Goal: Task Accomplishment & Management: Use online tool/utility

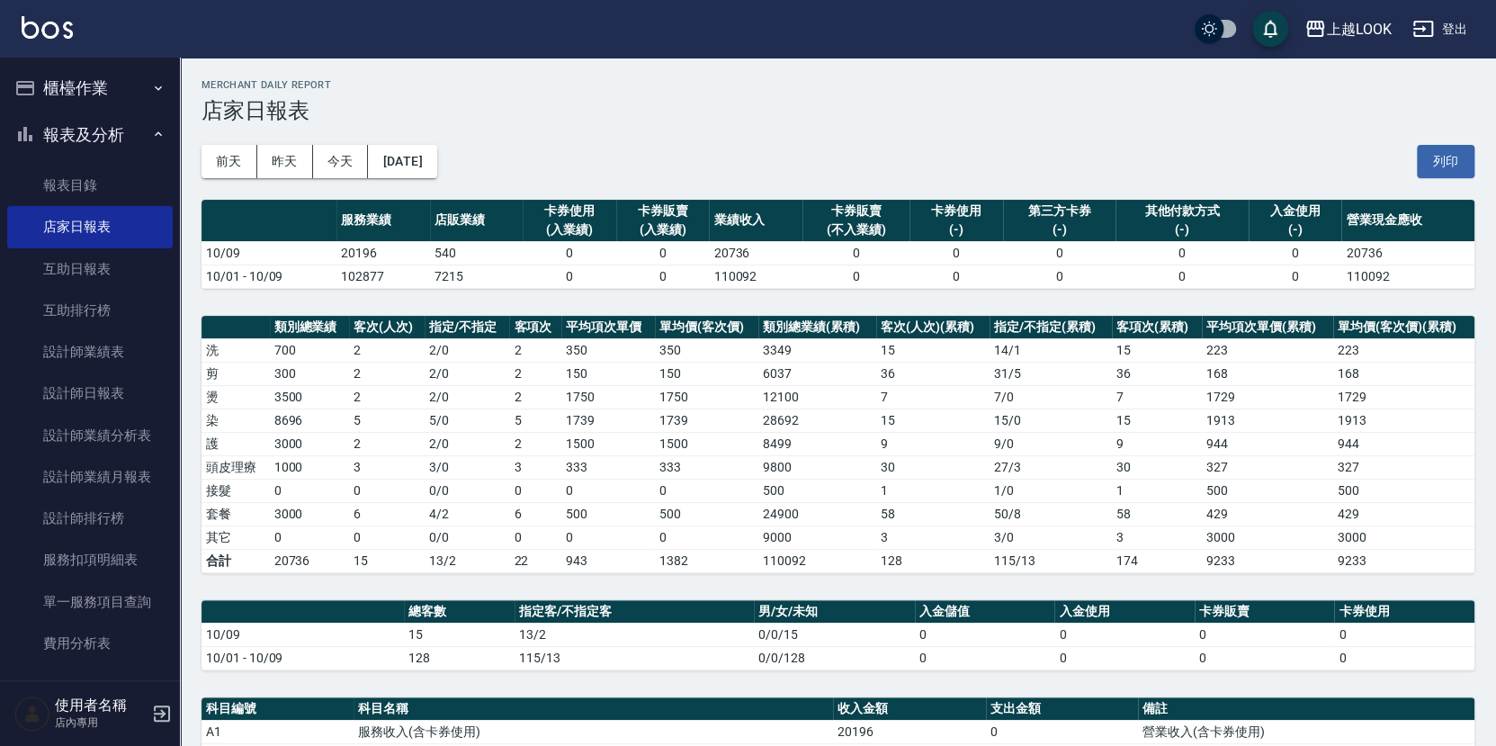
click at [89, 85] on button "櫃檯作業" at bounding box center [89, 88] width 165 height 47
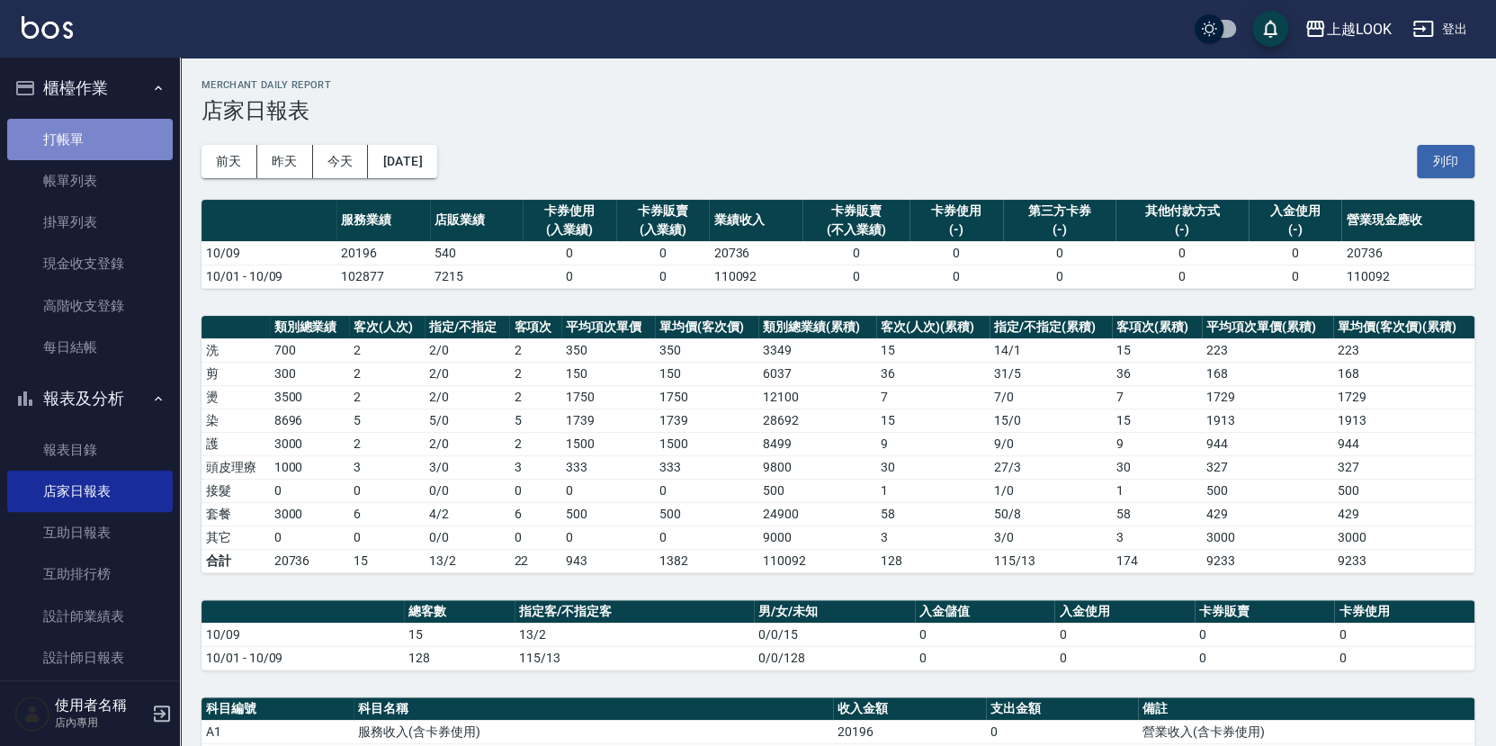
click at [105, 130] on link "打帳單" at bounding box center [89, 139] width 165 height 41
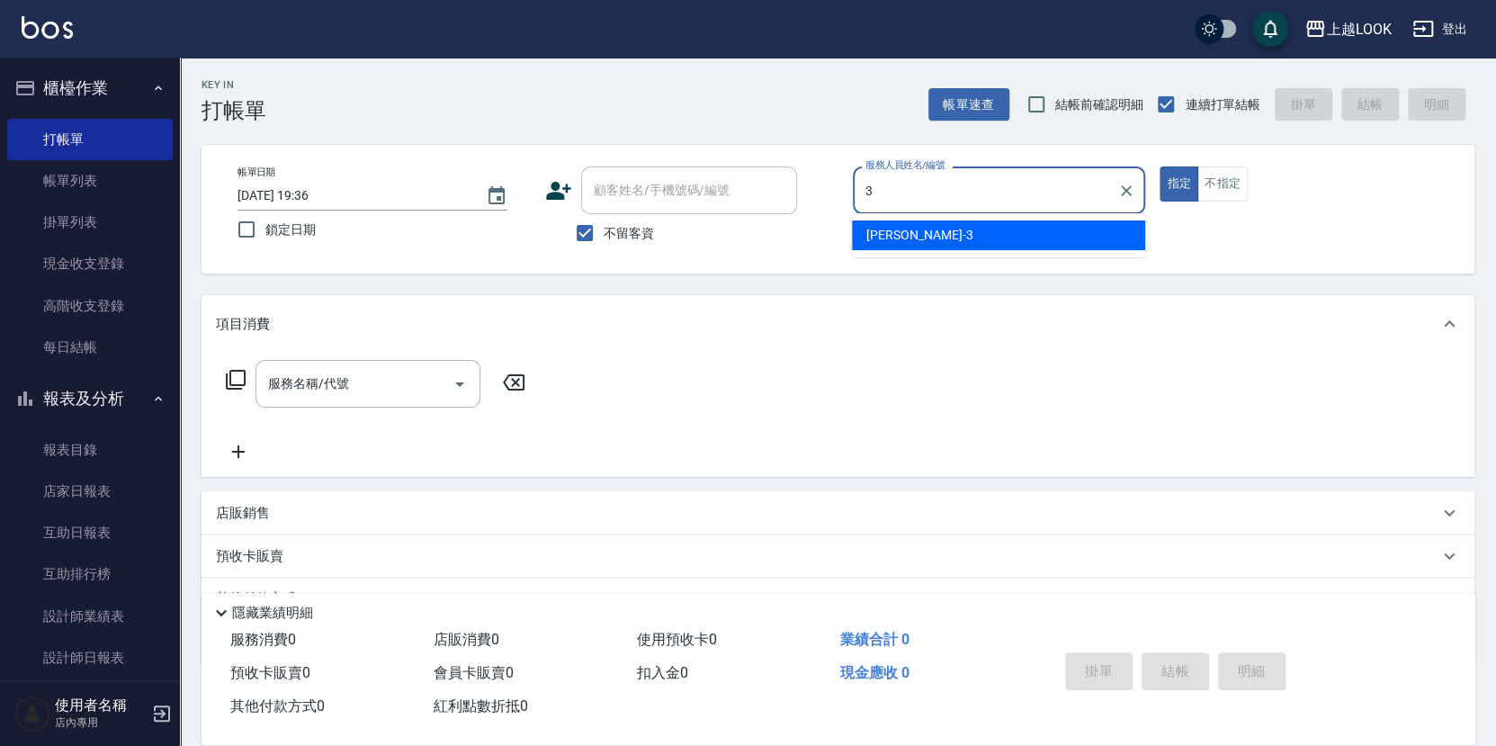
type input "3"
type button "true"
type input "[PERSON_NAME]-3"
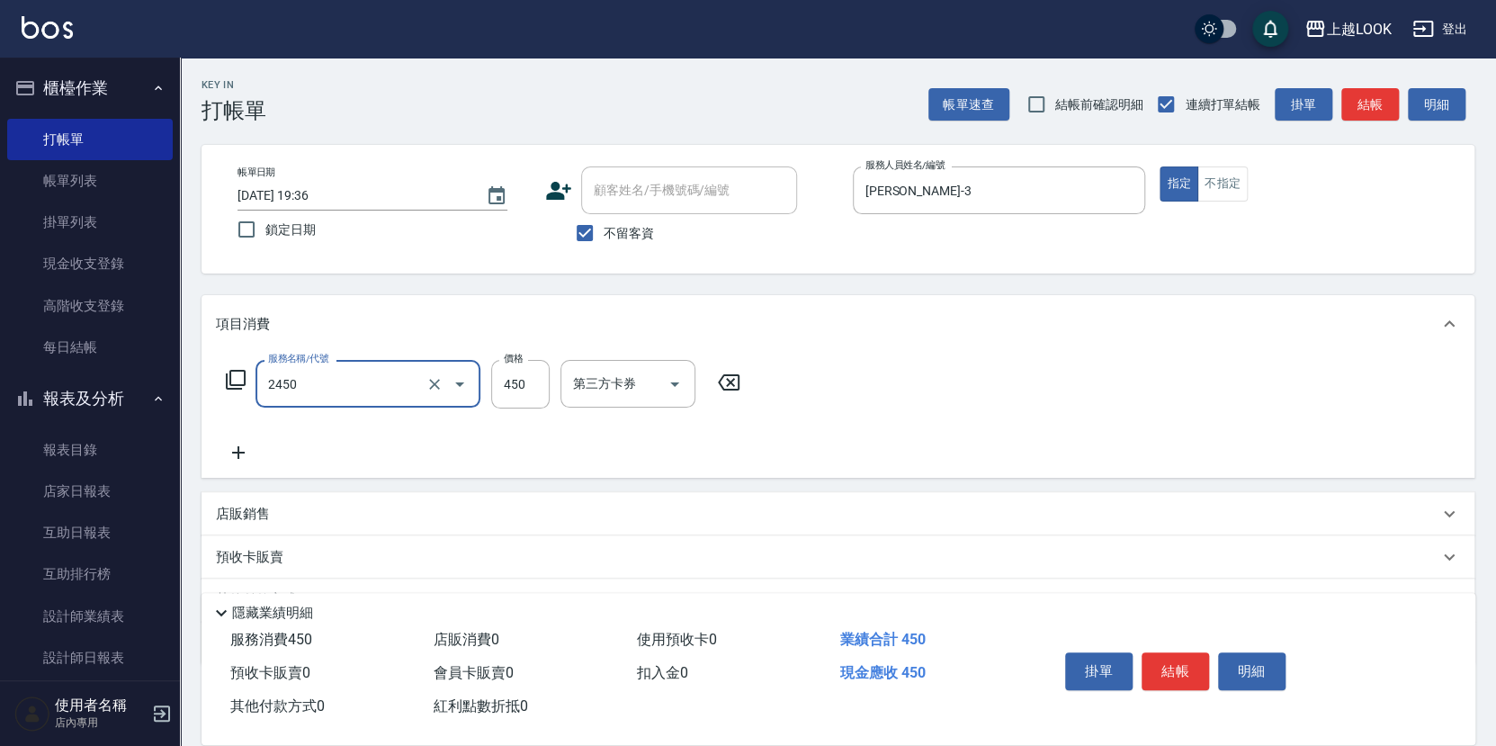
type input "C剪髮套餐(2450)"
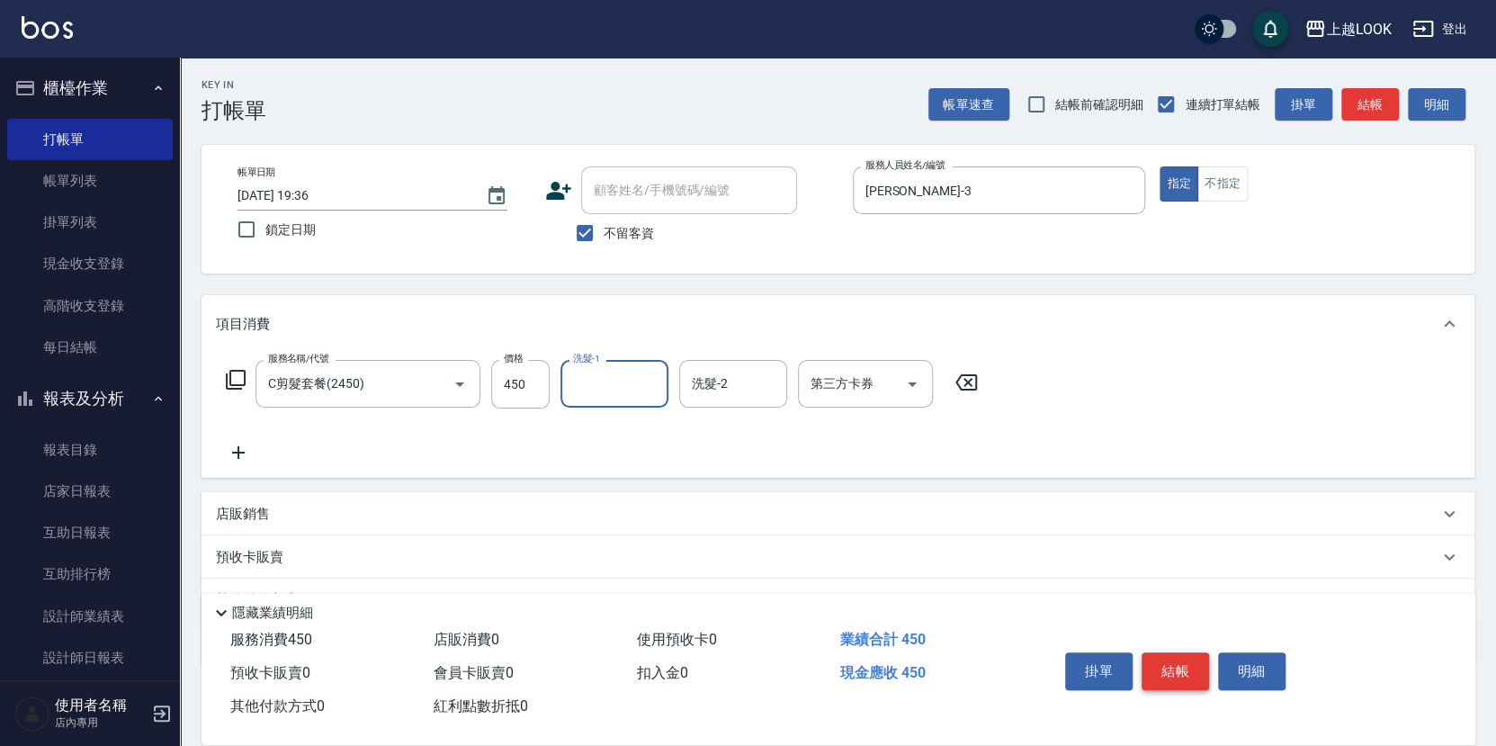
click at [1168, 656] on button "結帳" at bounding box center [1174, 671] width 67 height 38
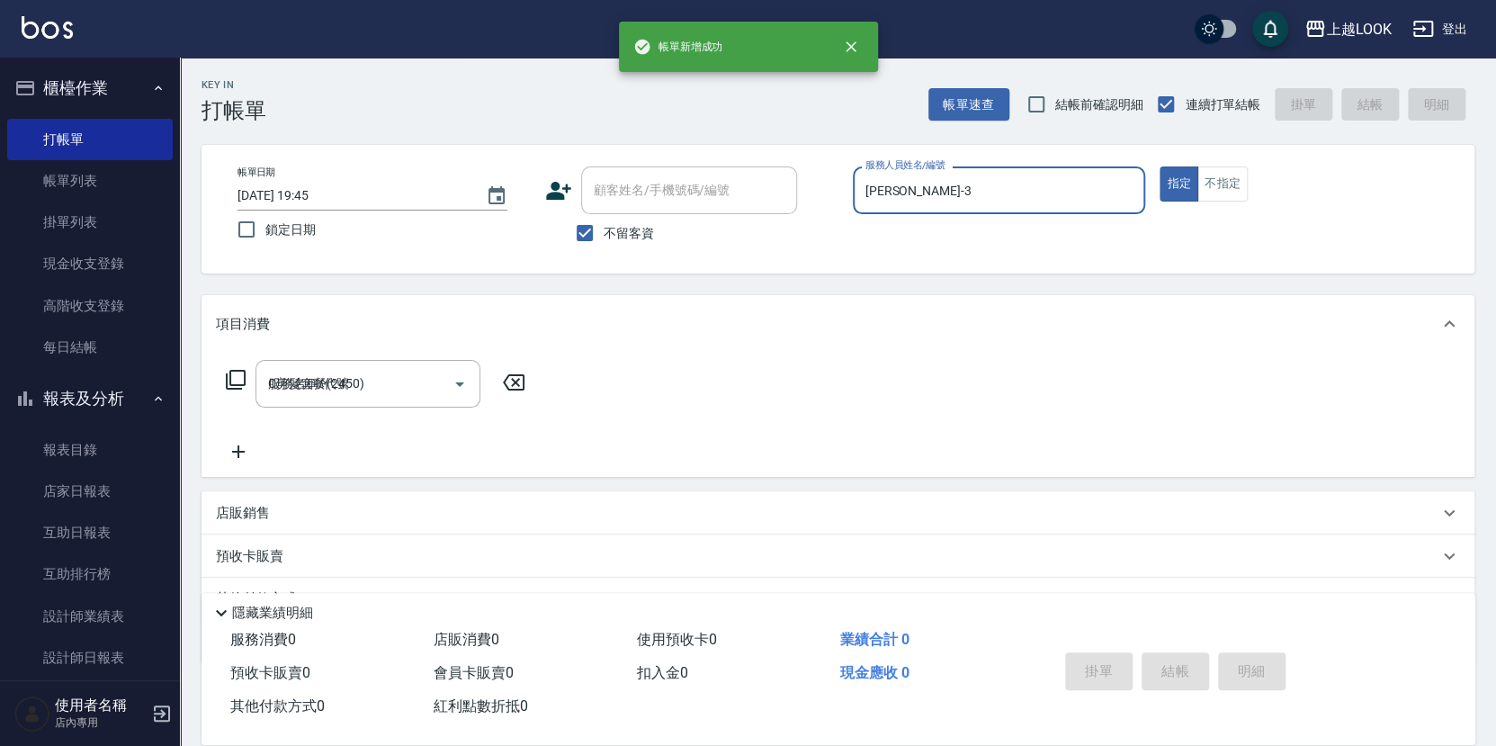
type input "[DATE] 19:45"
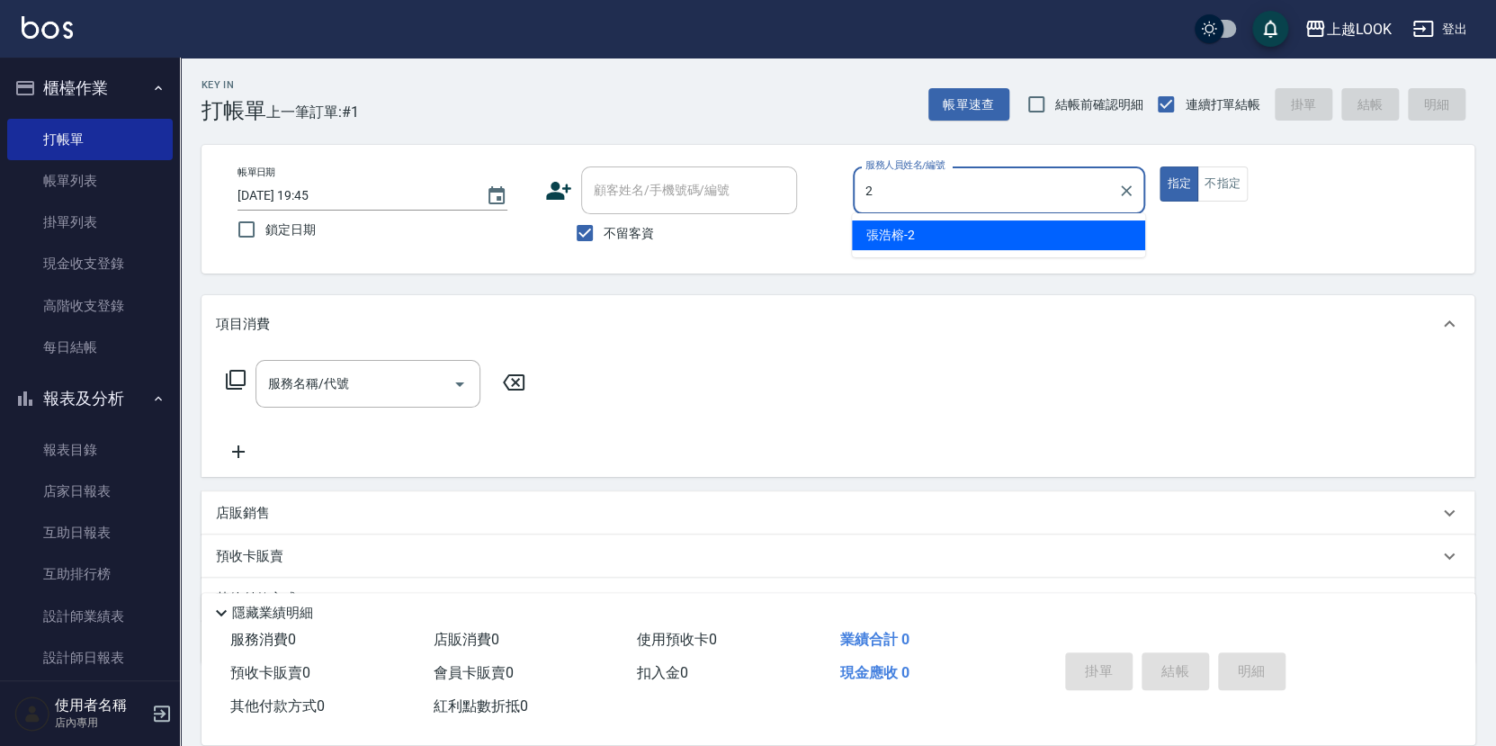
type input "[PERSON_NAME]-2"
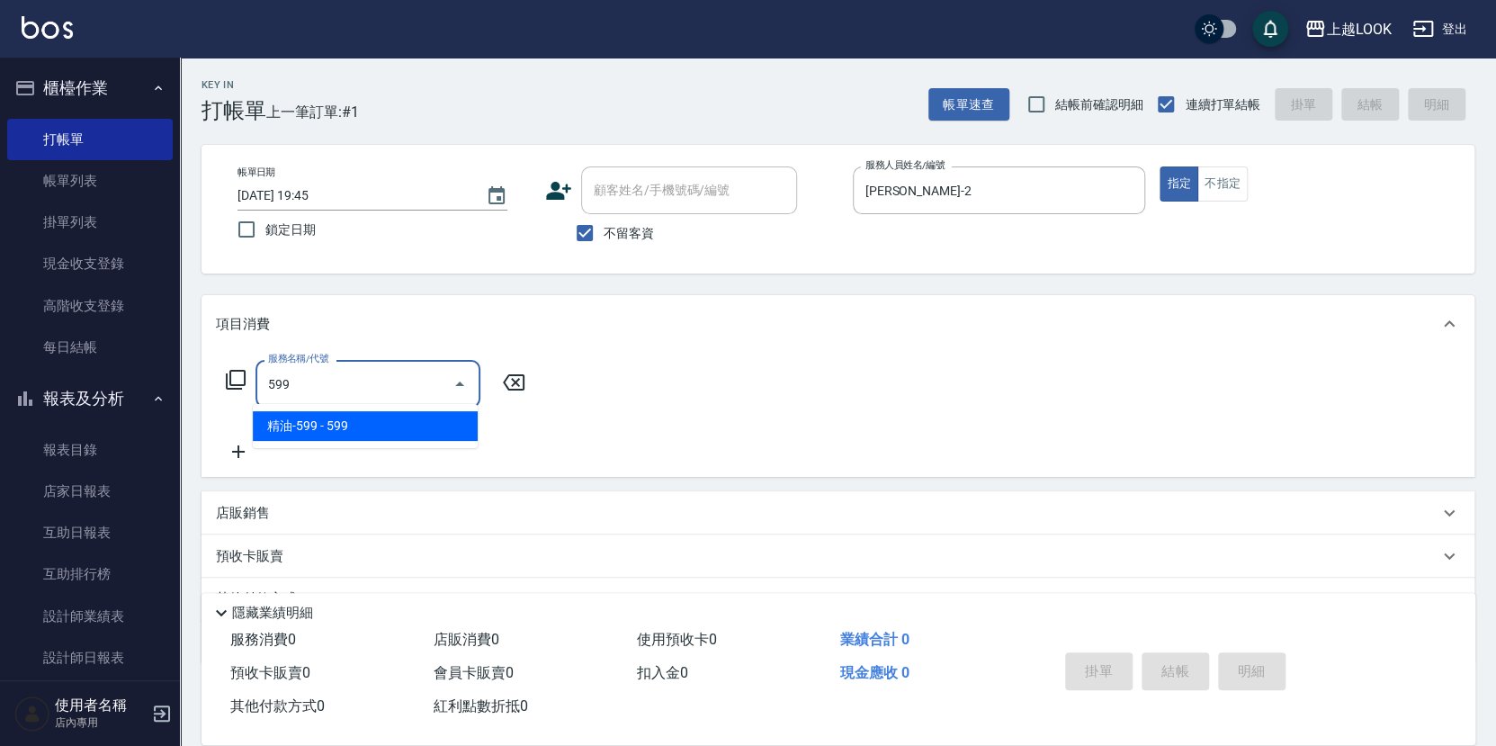
type input "精油-599(0599)"
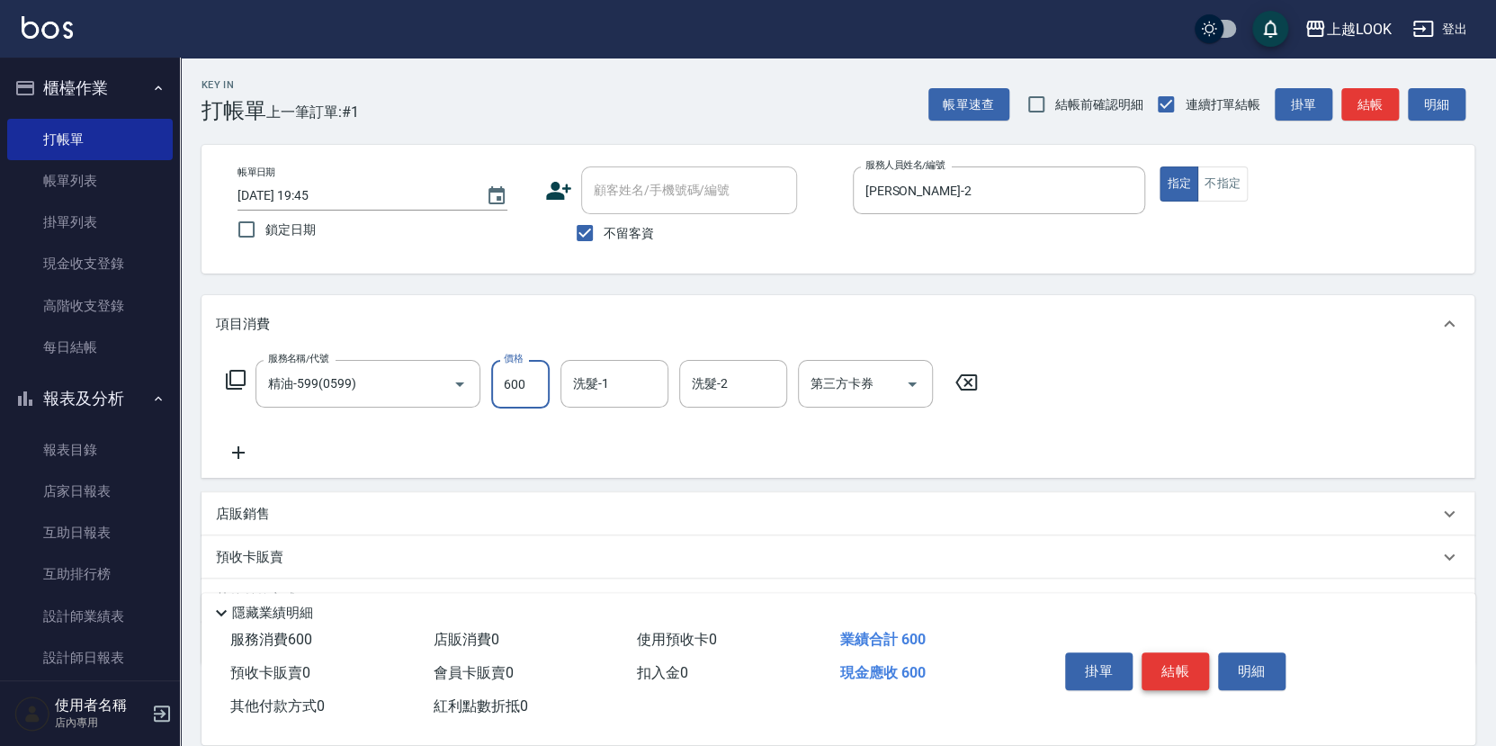
type input "600"
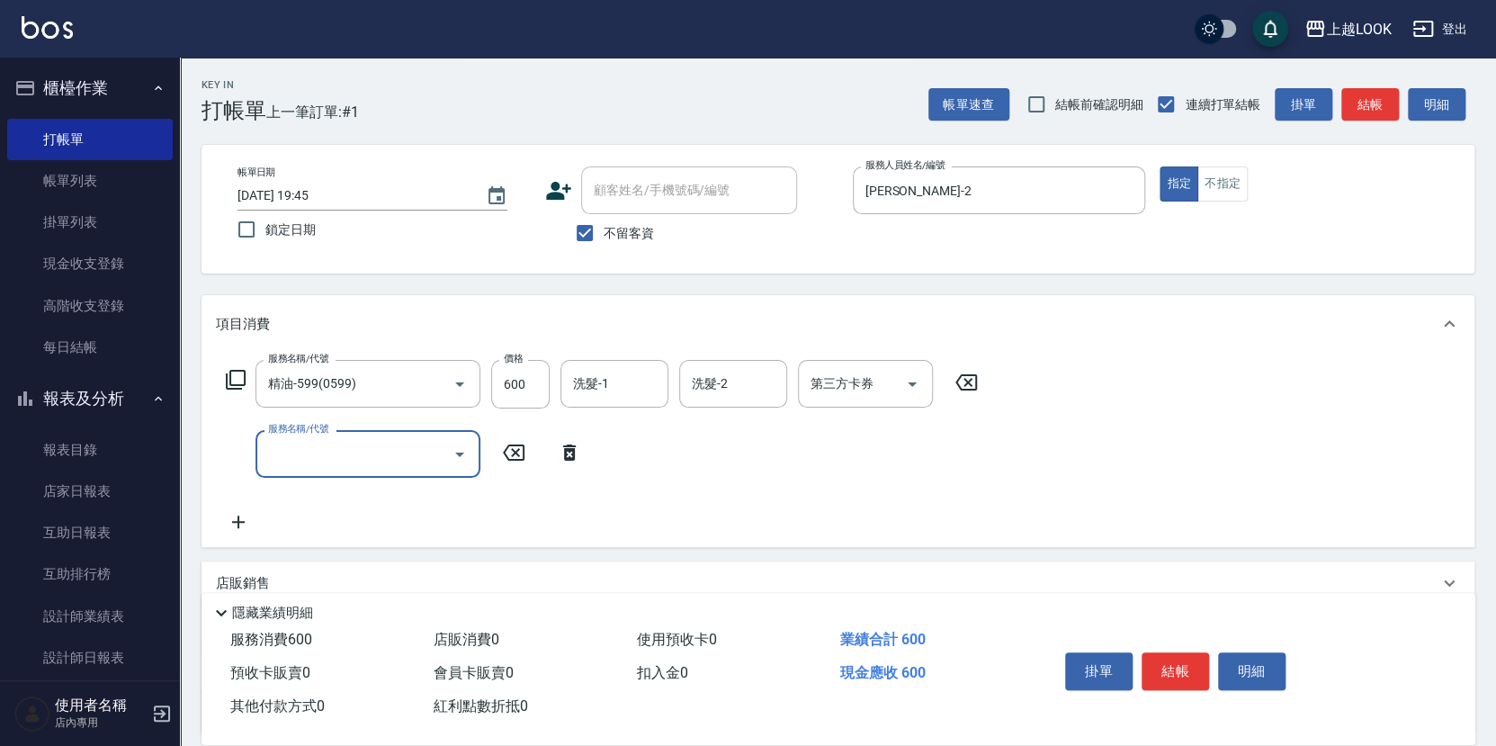
click at [575, 444] on icon at bounding box center [569, 453] width 45 height 22
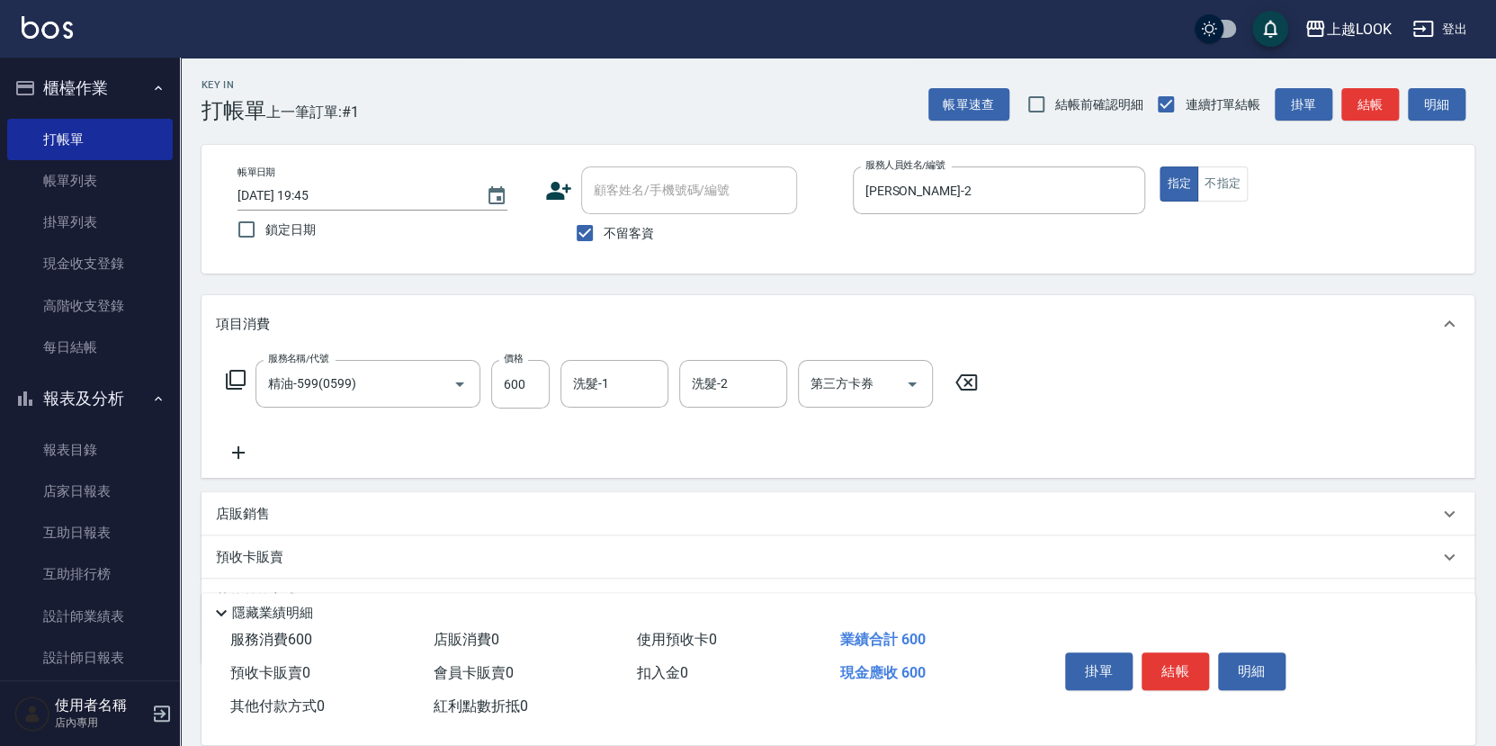
click at [237, 374] on icon at bounding box center [236, 380] width 22 height 22
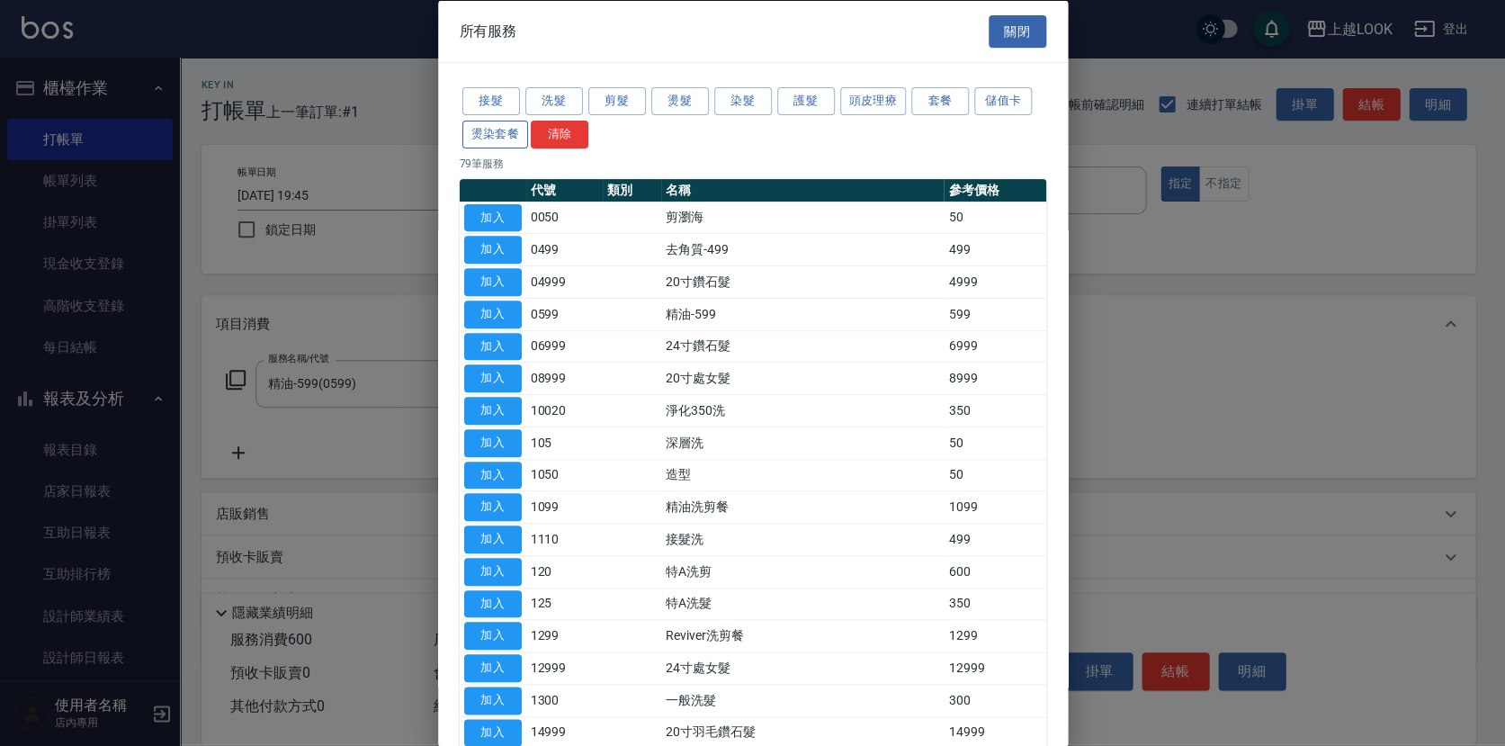
click at [478, 135] on button "燙染套餐" at bounding box center [495, 134] width 67 height 28
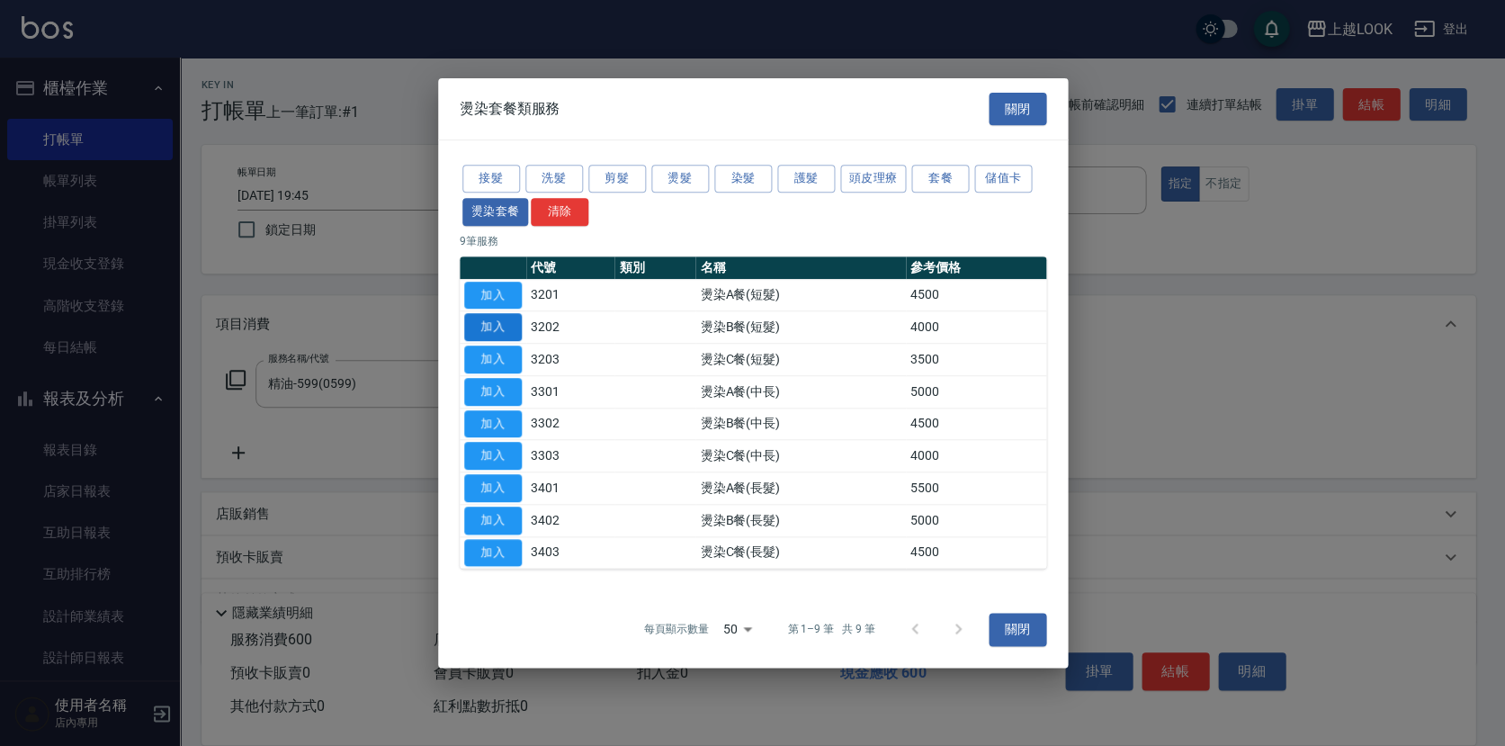
click at [497, 326] on button "加入" at bounding box center [493, 327] width 58 height 28
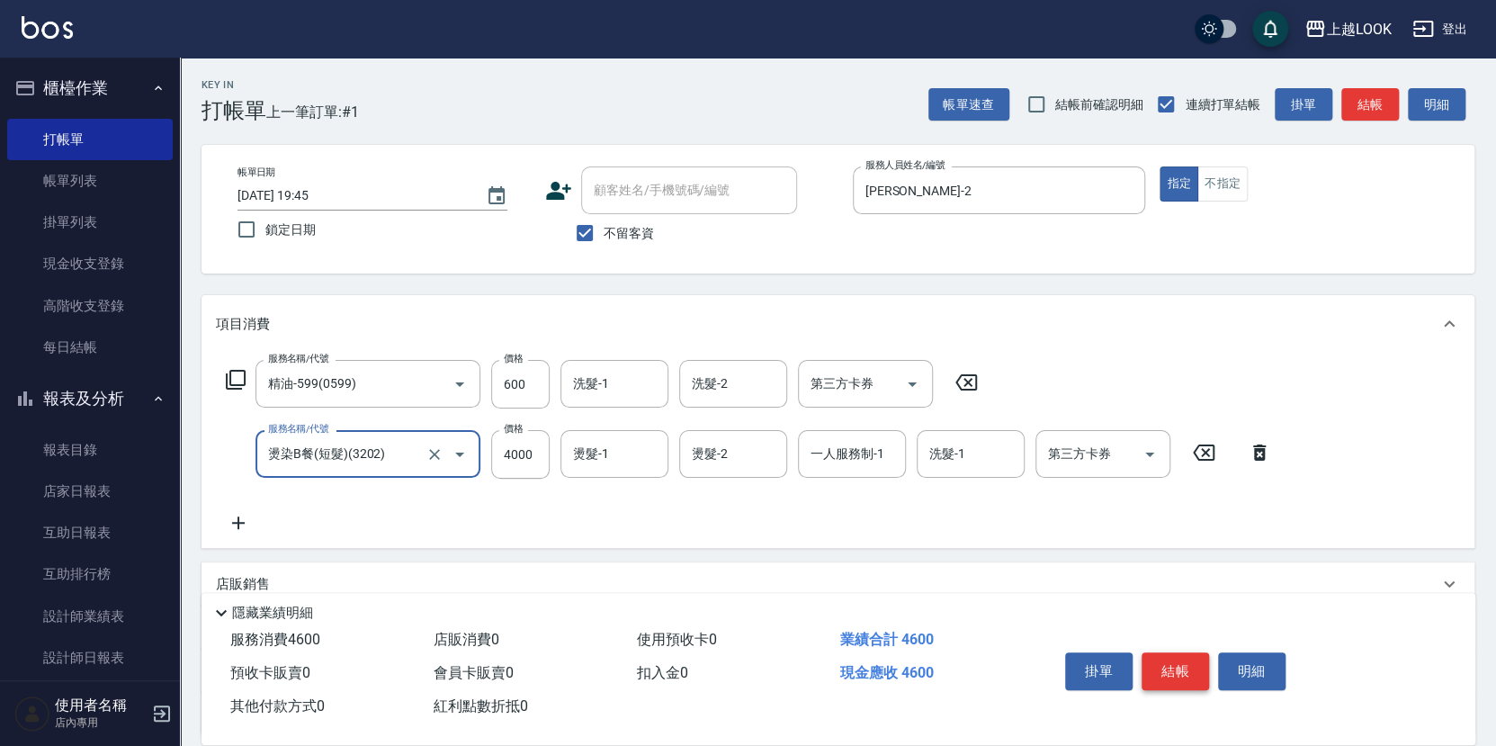
click at [1159, 670] on button "結帳" at bounding box center [1174, 671] width 67 height 38
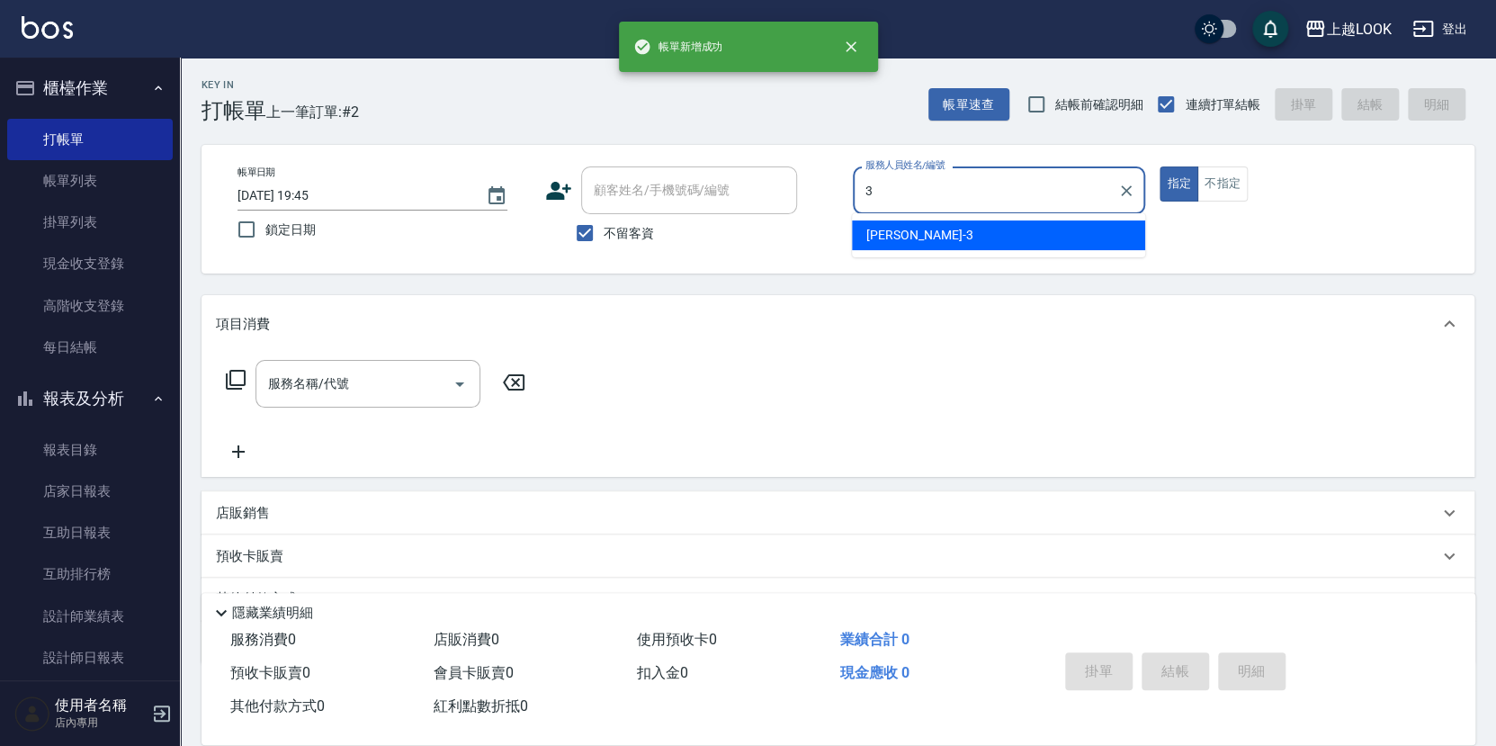
type input "[PERSON_NAME]-3"
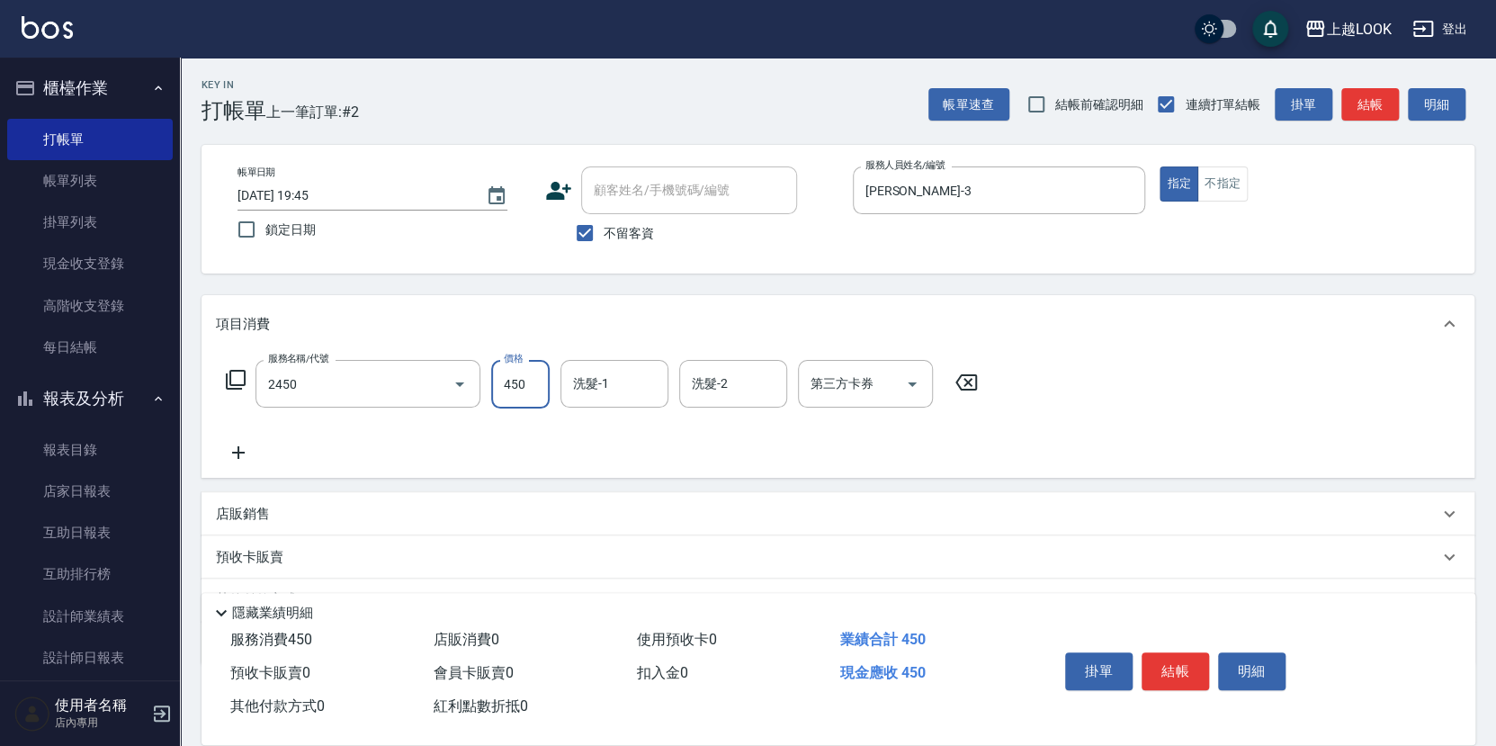
type input "C剪髮套餐(2450)"
click at [1174, 661] on button "結帳" at bounding box center [1174, 671] width 67 height 38
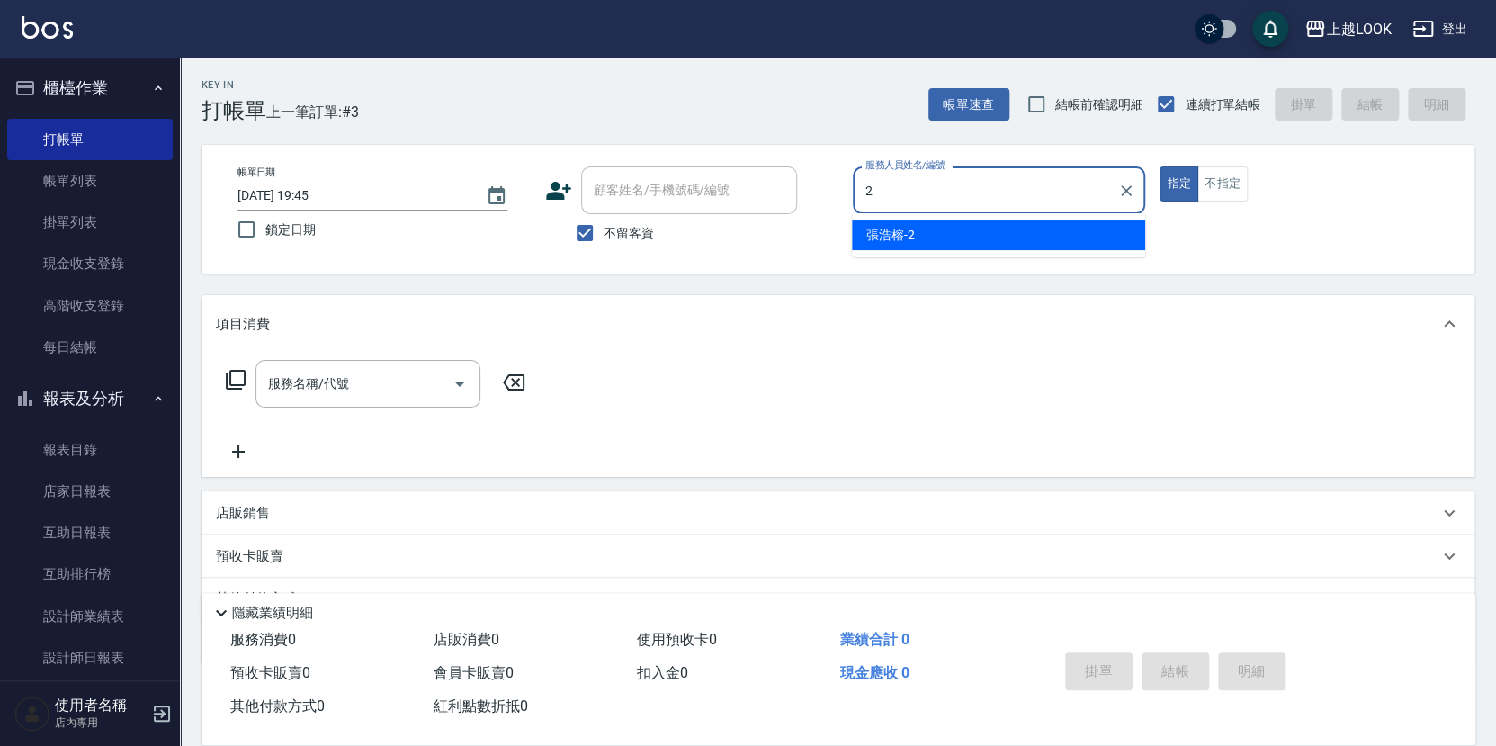
type input "[PERSON_NAME]-2"
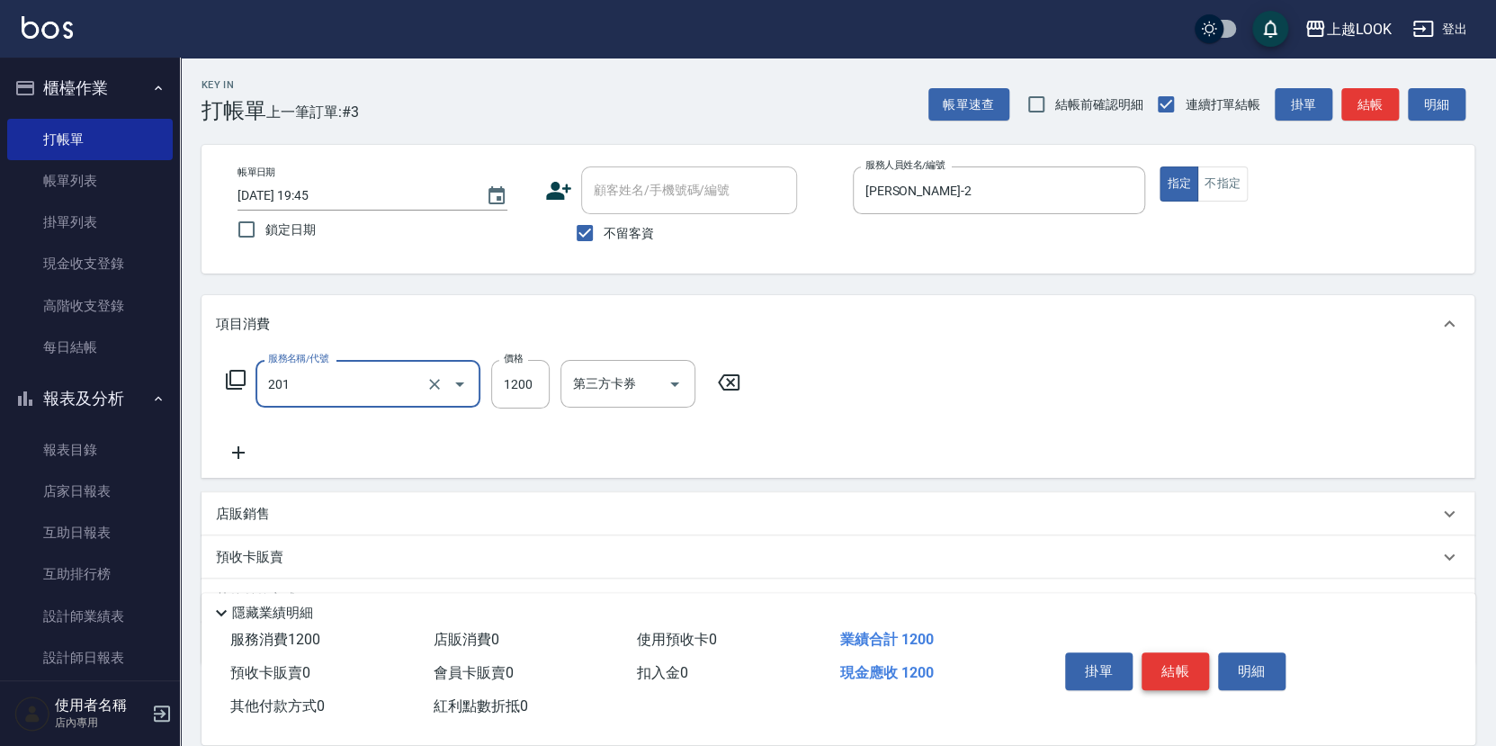
type input "一般燙(改金額)(201)"
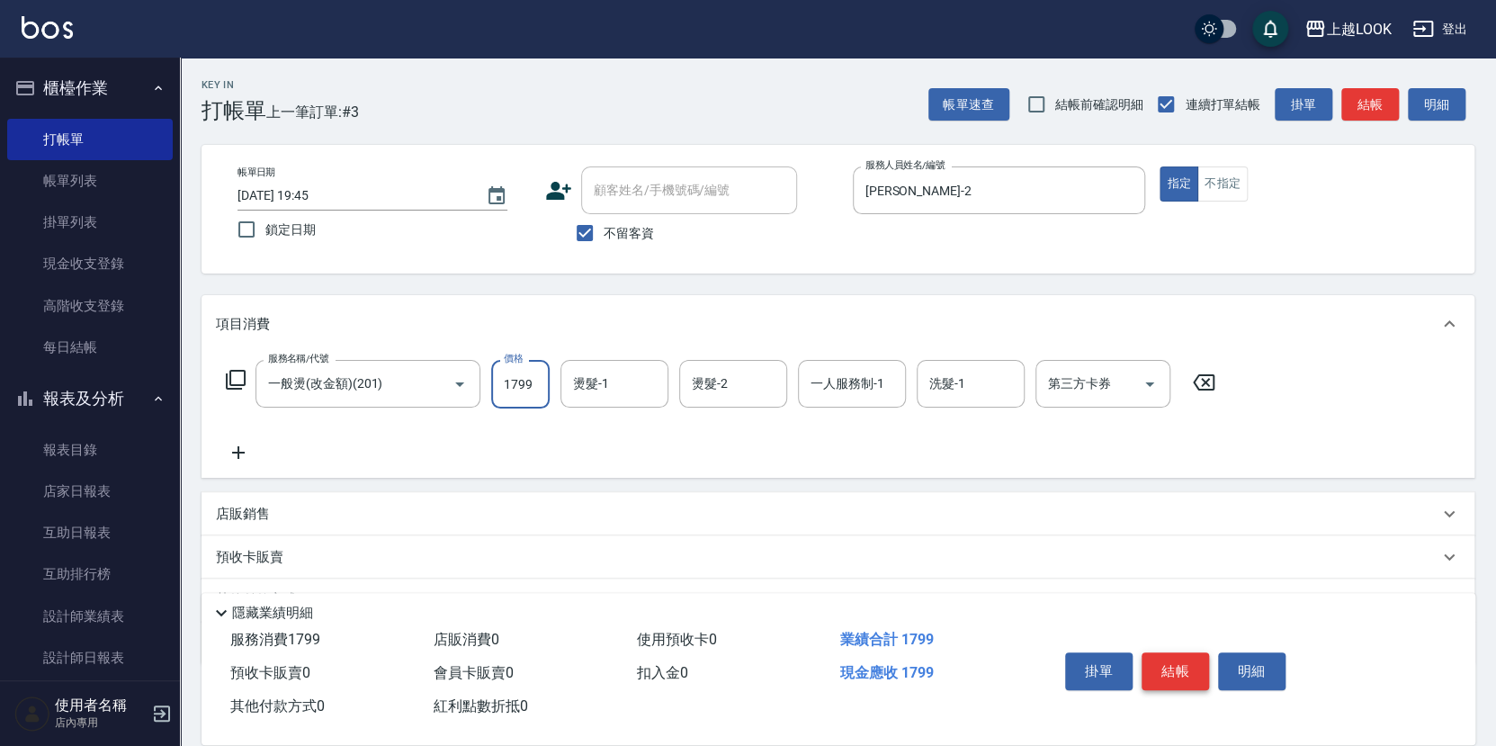
type input "1799"
click at [1174, 659] on button "結帳" at bounding box center [1174, 671] width 67 height 38
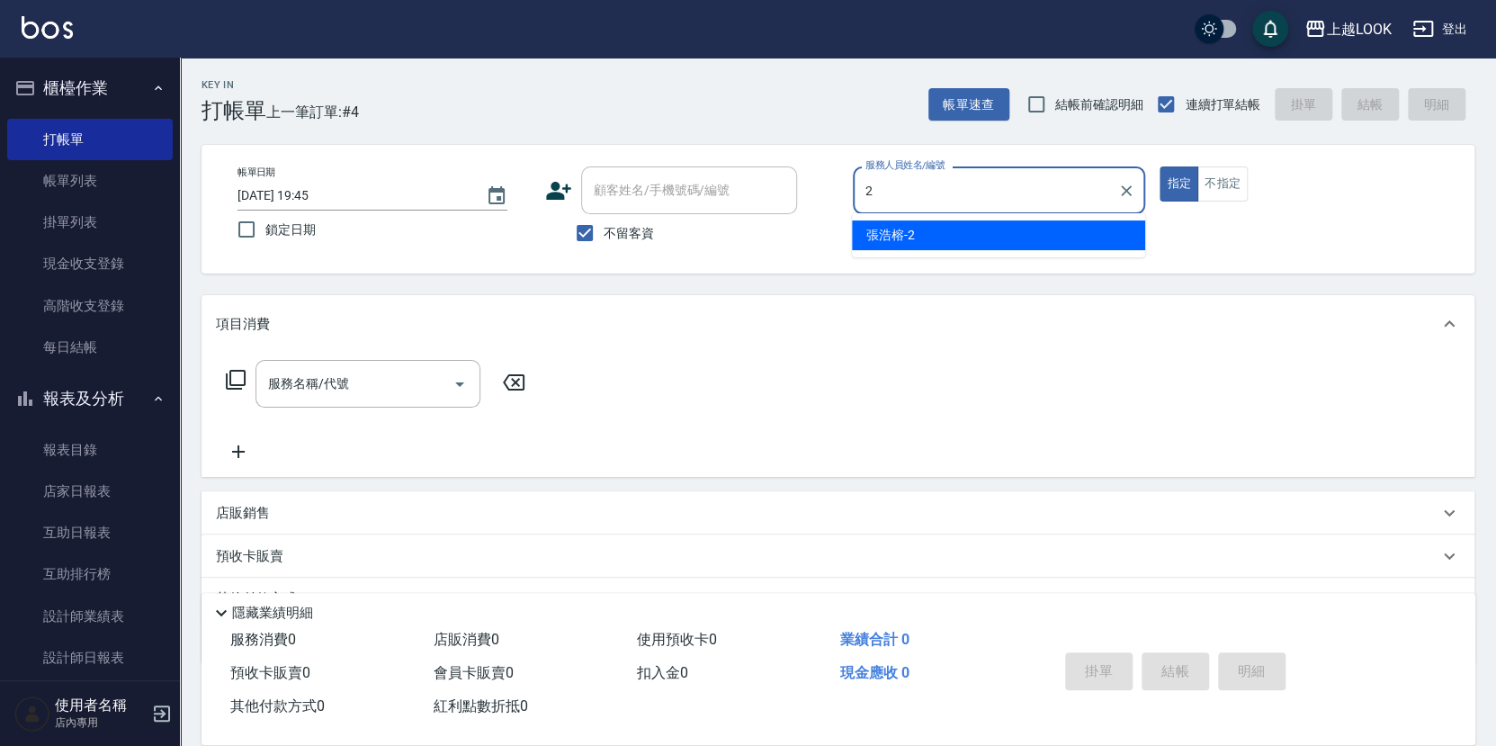
type input "[PERSON_NAME]-2"
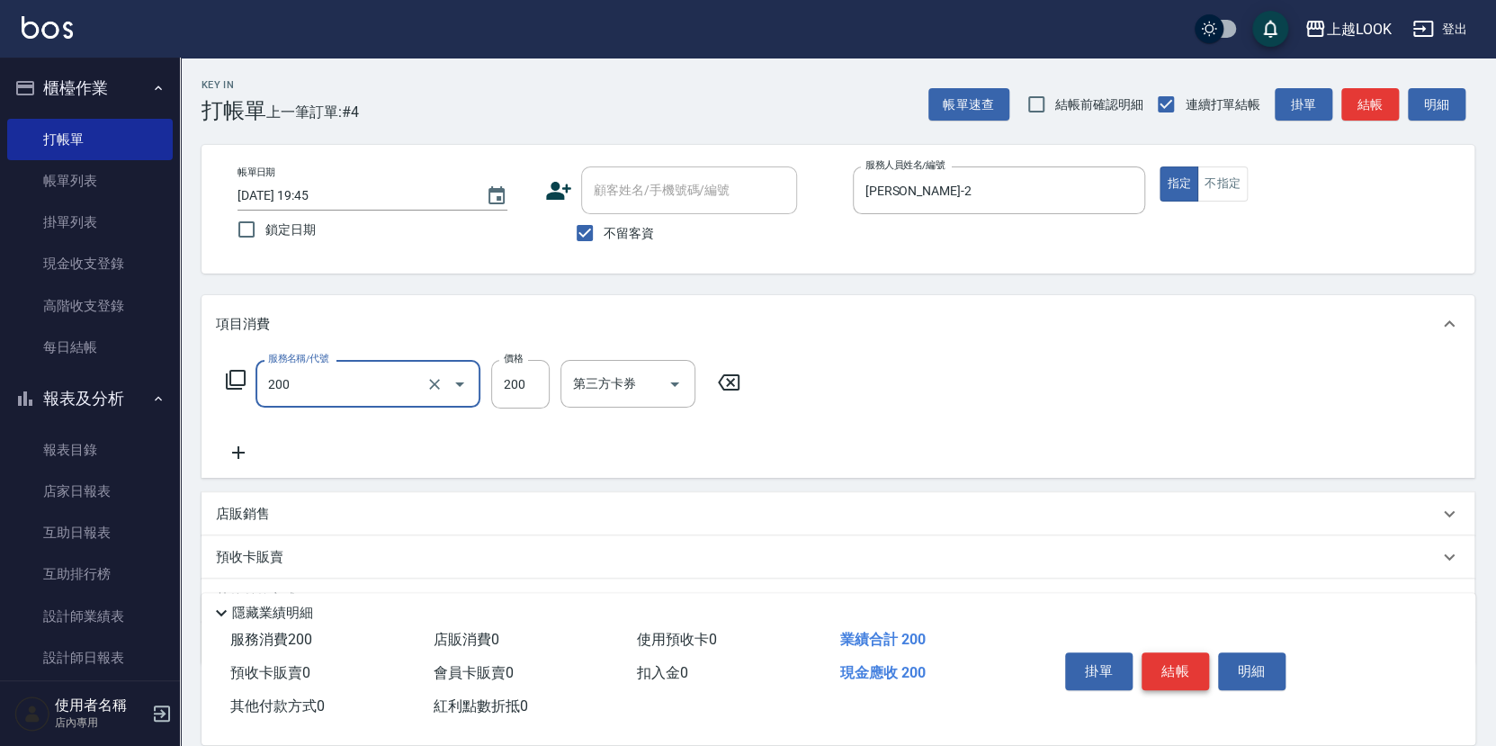
type input "剪髮(200)"
click at [1198, 671] on button "結帳" at bounding box center [1174, 671] width 67 height 38
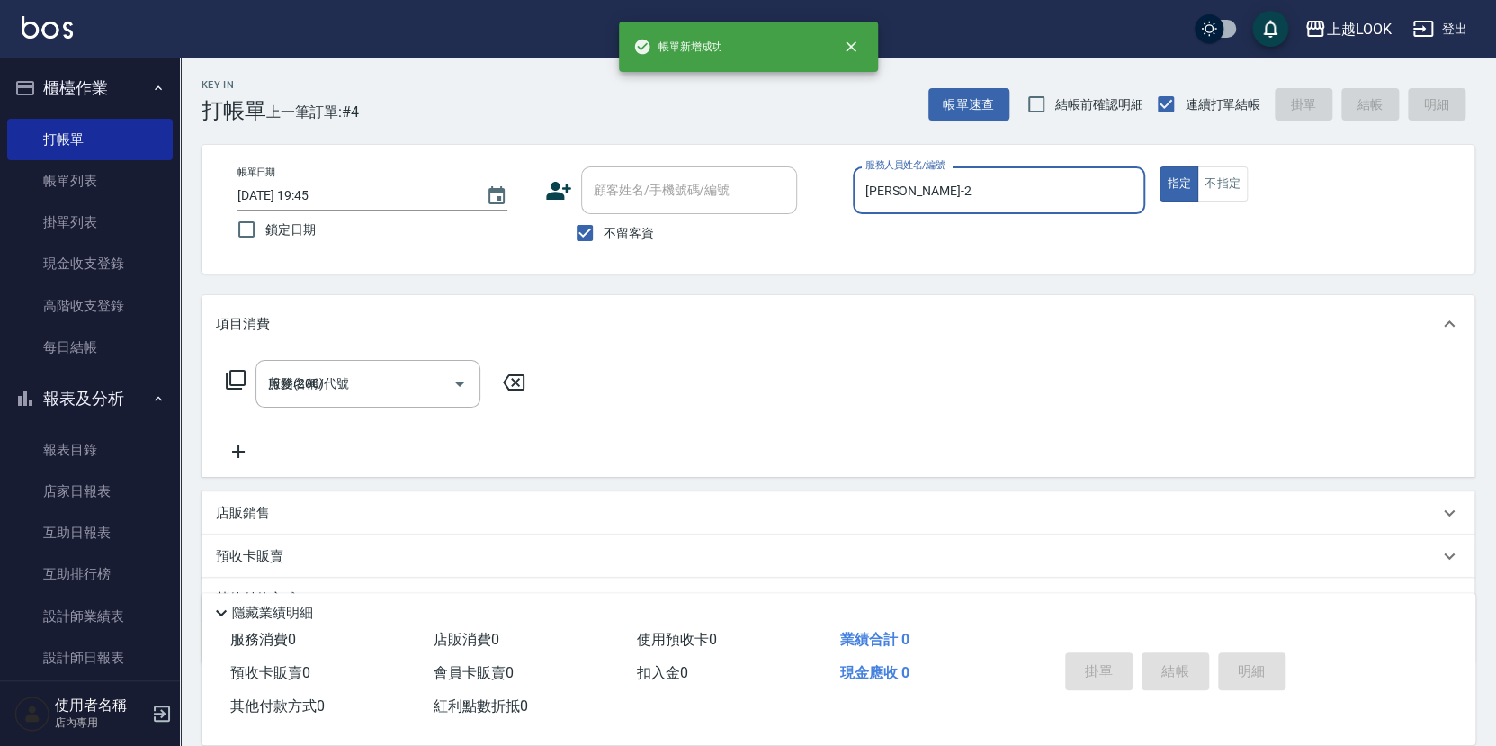
type input "[DATE] 19:46"
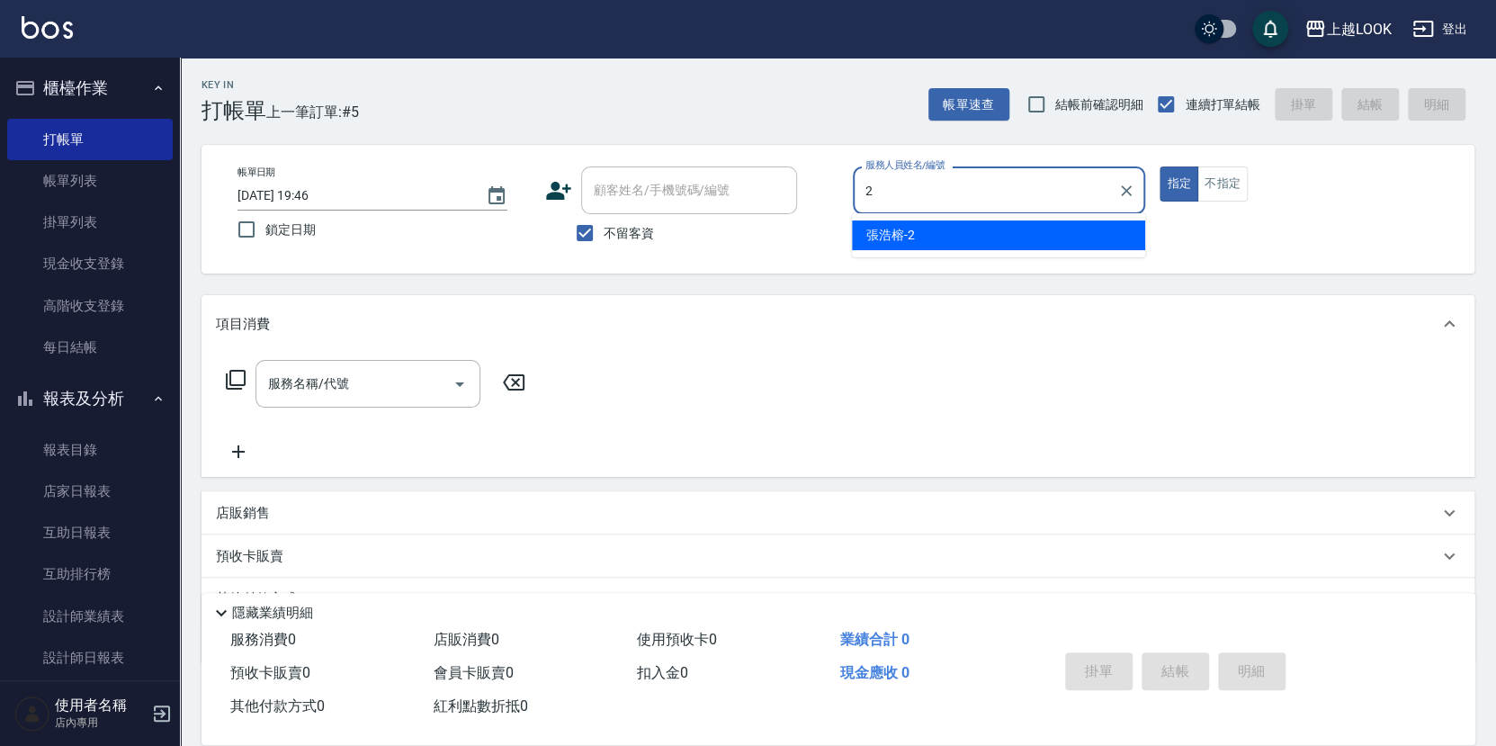
type input "[PERSON_NAME]-2"
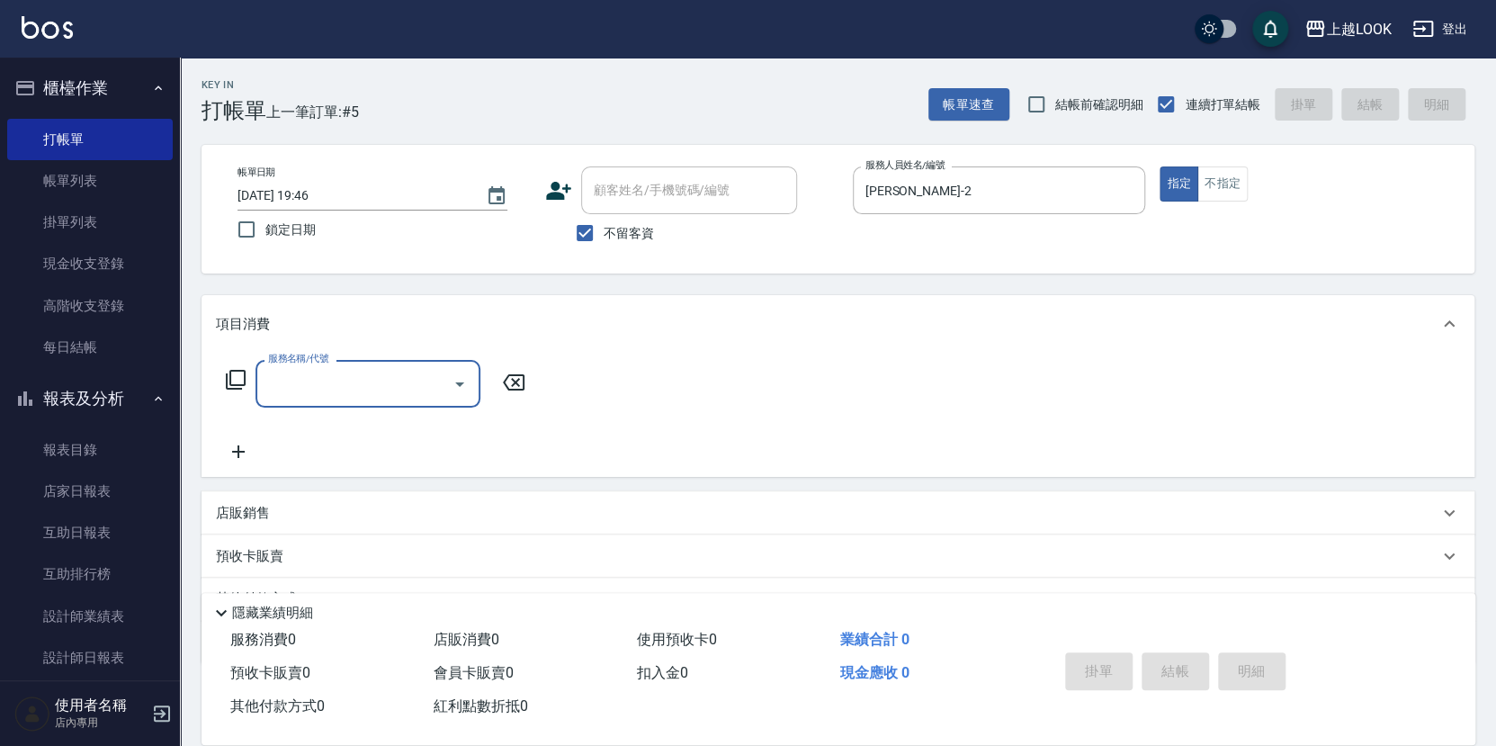
click at [232, 371] on icon at bounding box center [236, 380] width 22 height 22
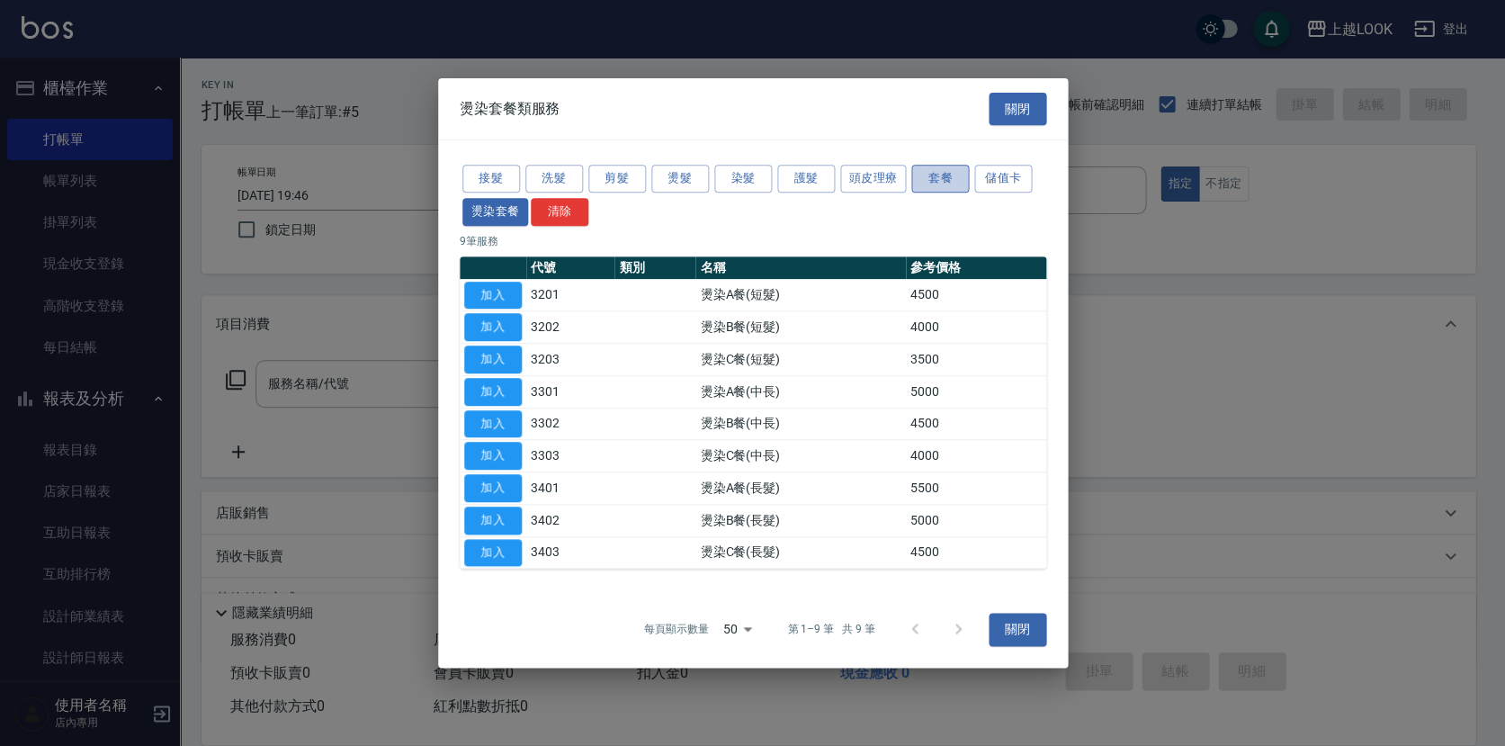
click at [959, 179] on button "套餐" at bounding box center [940, 179] width 58 height 28
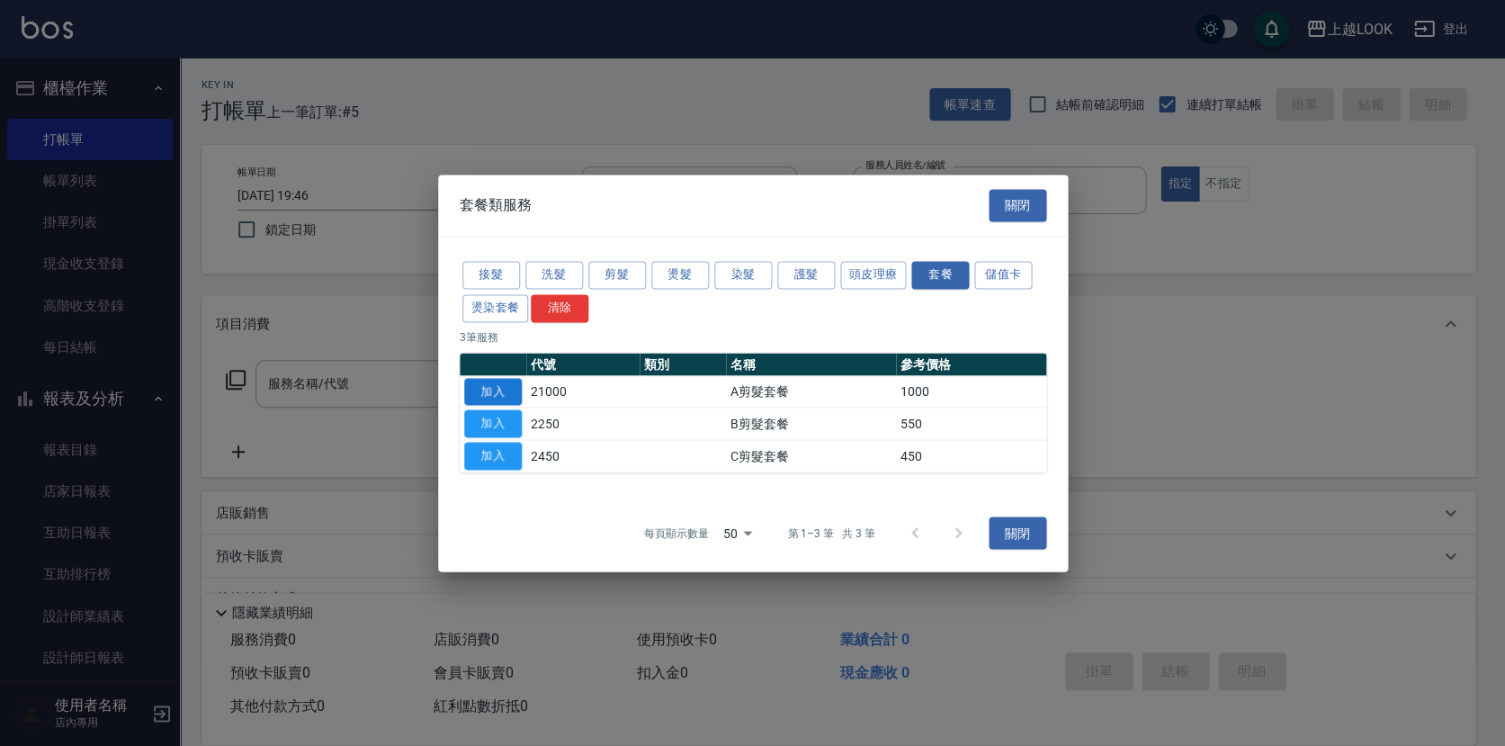
click at [512, 388] on button "加入" at bounding box center [493, 392] width 58 height 28
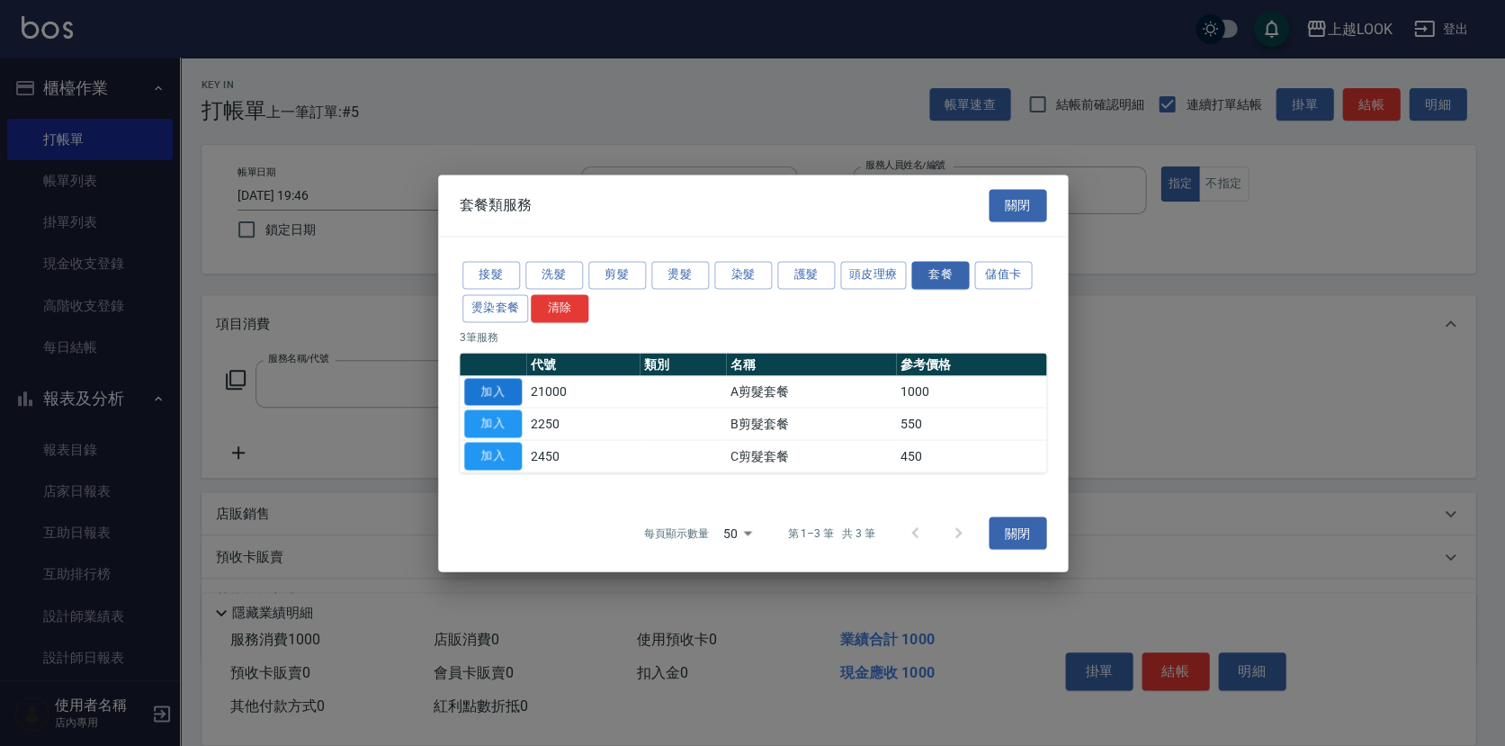
type input "A剪髮套餐(21000)"
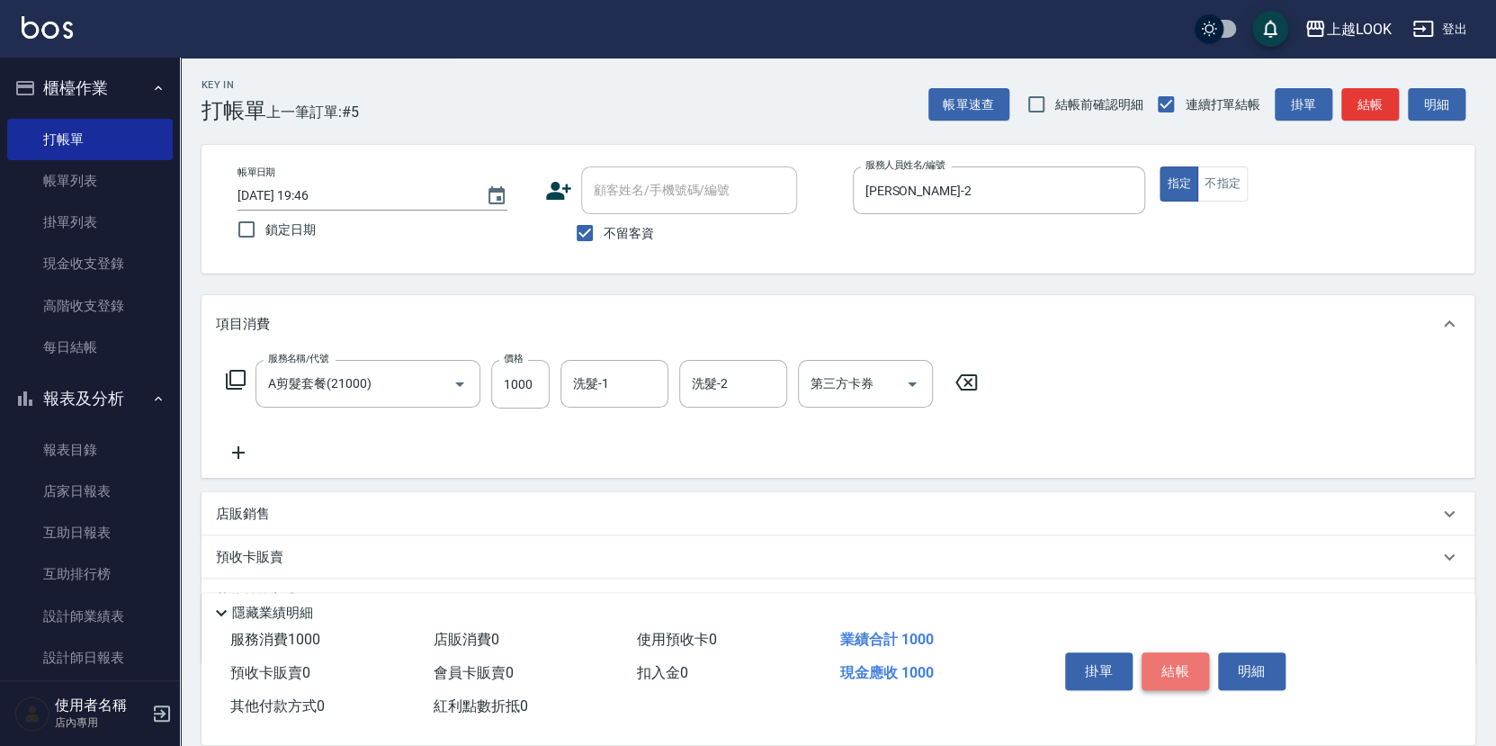
click at [1185, 667] on button "結帳" at bounding box center [1174, 671] width 67 height 38
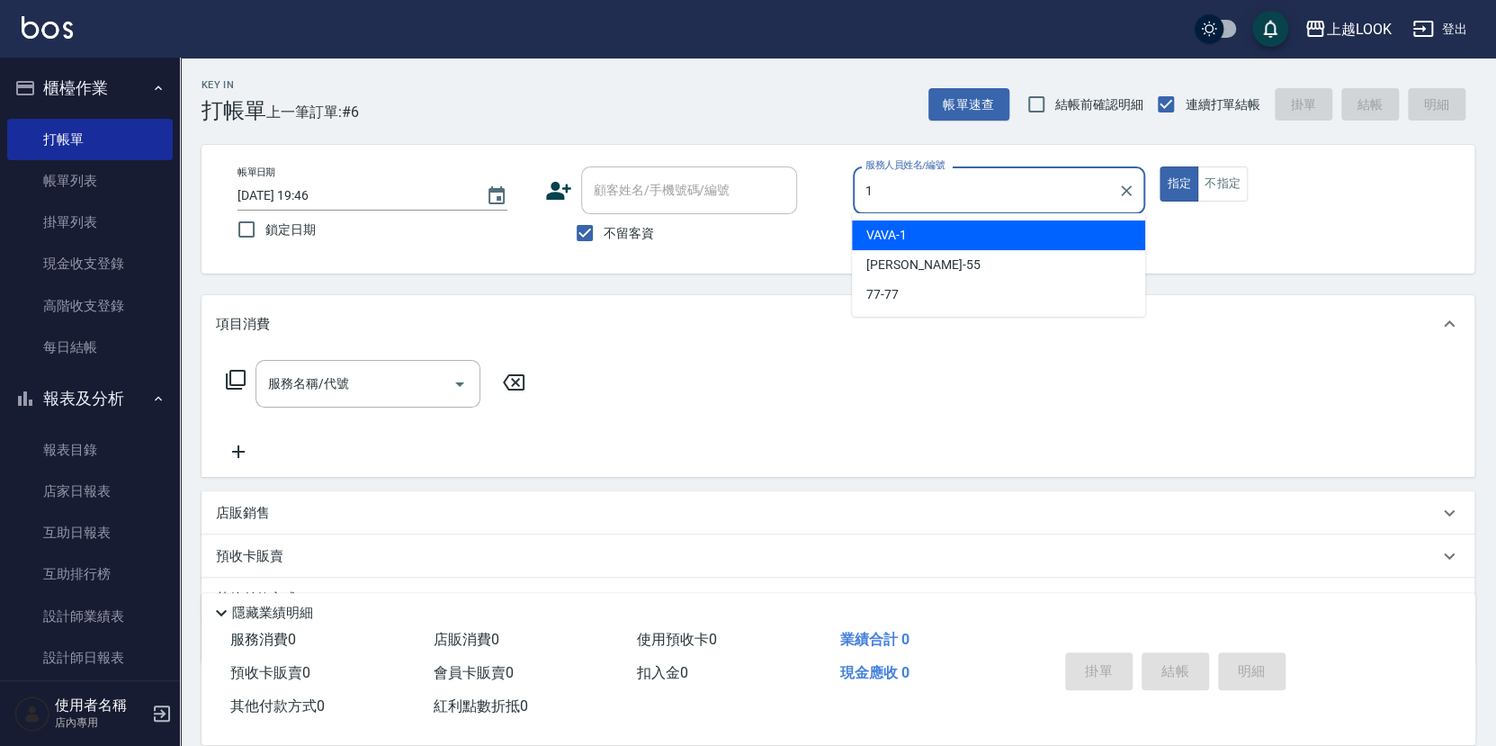
type input "VAVA-1"
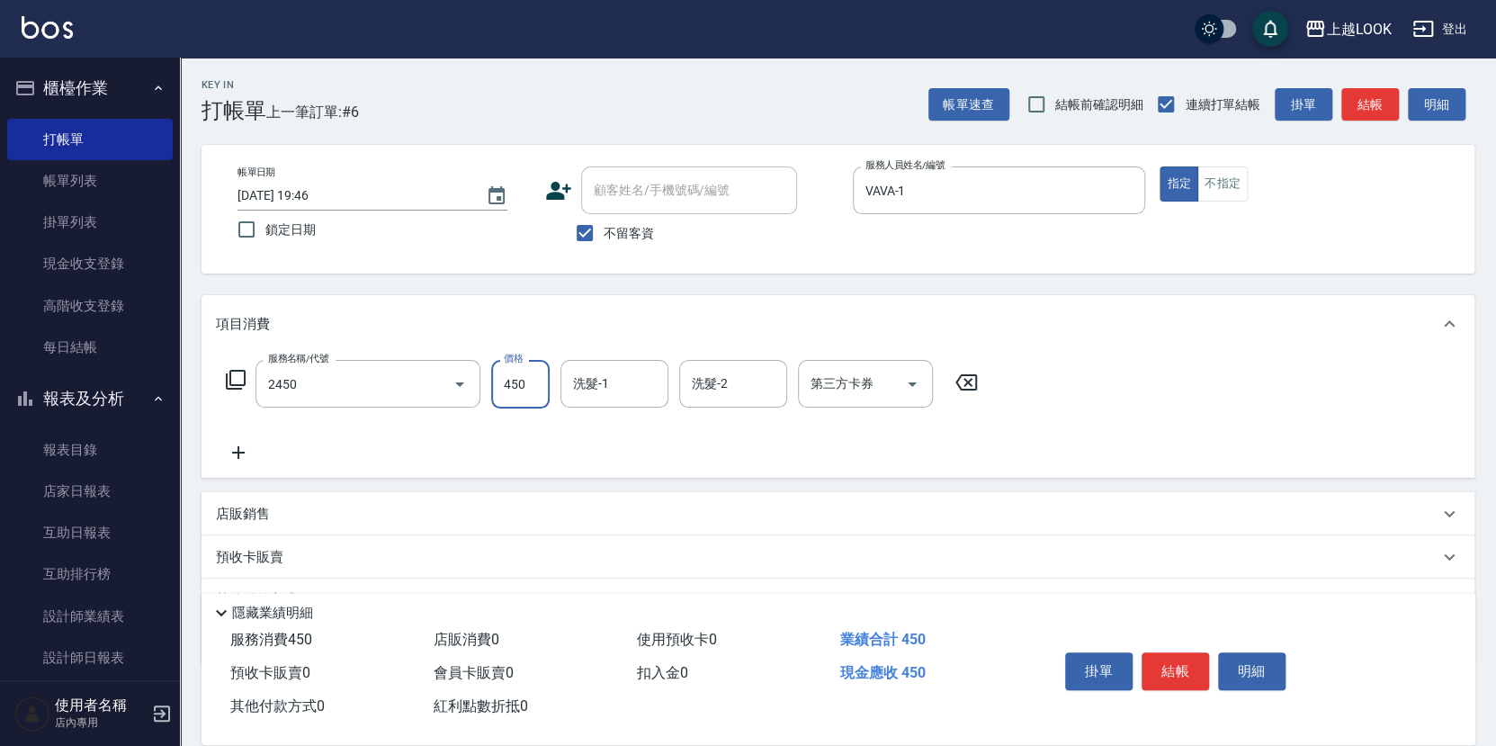
type input "C剪髮套餐(2450)"
click at [911, 382] on icon "Open" at bounding box center [911, 384] width 9 height 4
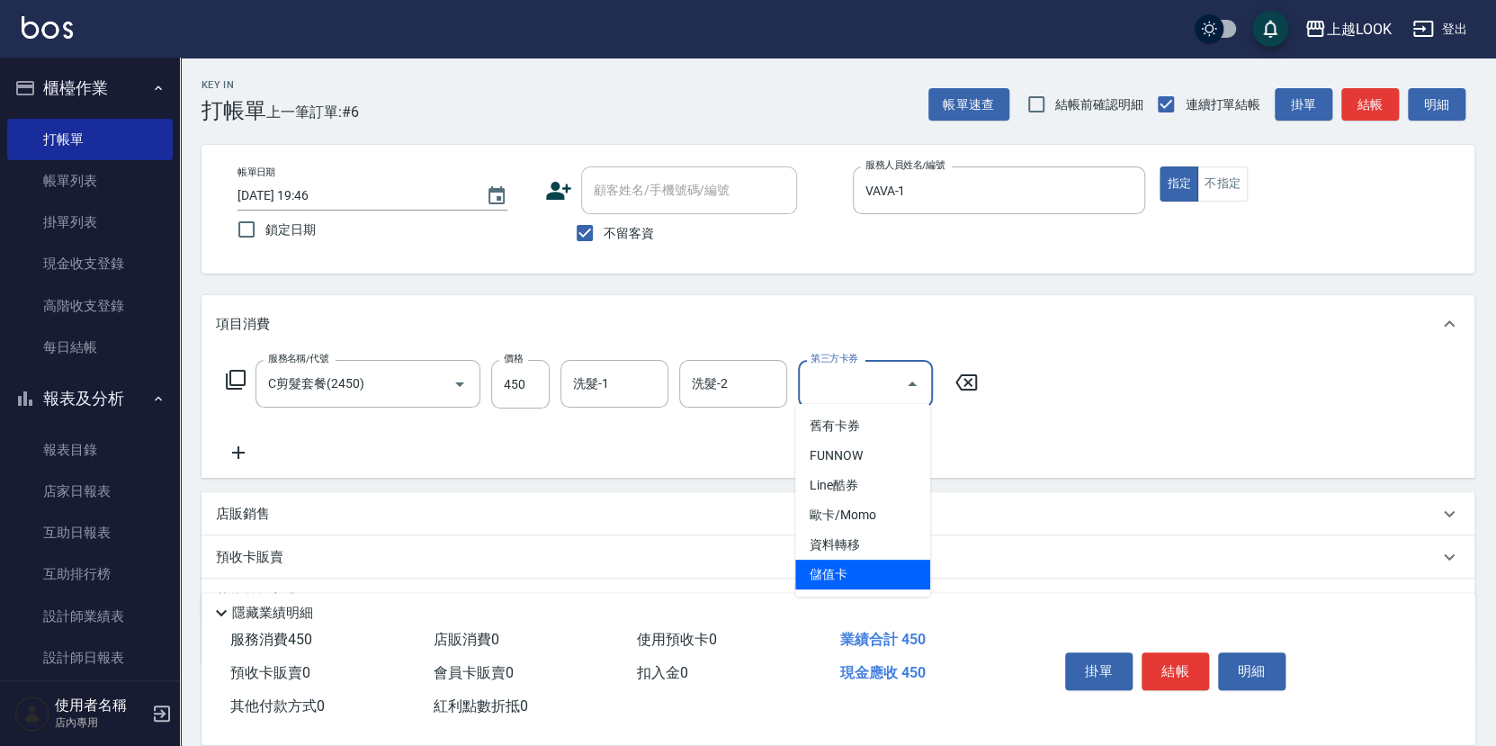
click at [875, 565] on span "儲值卡" at bounding box center [862, 574] width 135 height 30
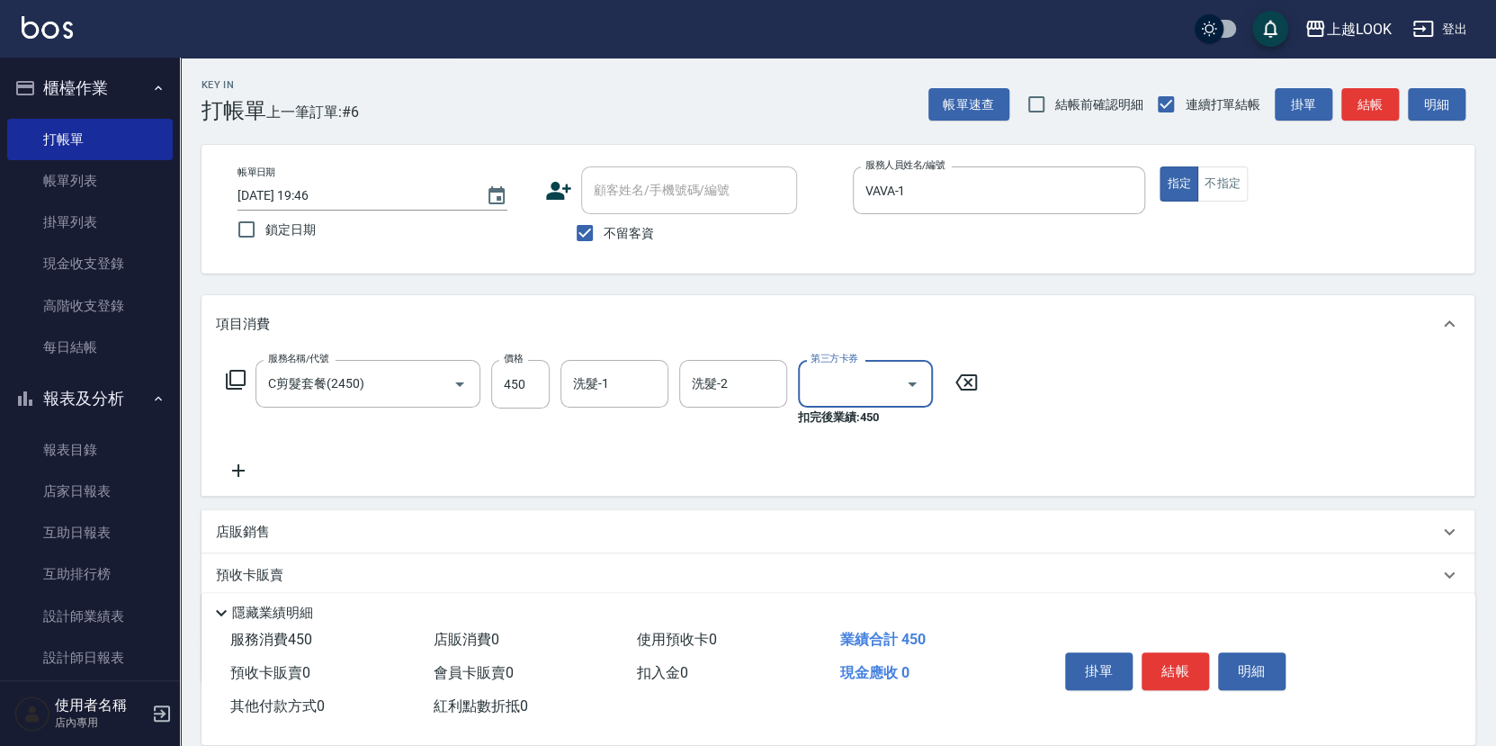
type input "儲值卡"
click at [1194, 665] on button "結帳" at bounding box center [1174, 671] width 67 height 38
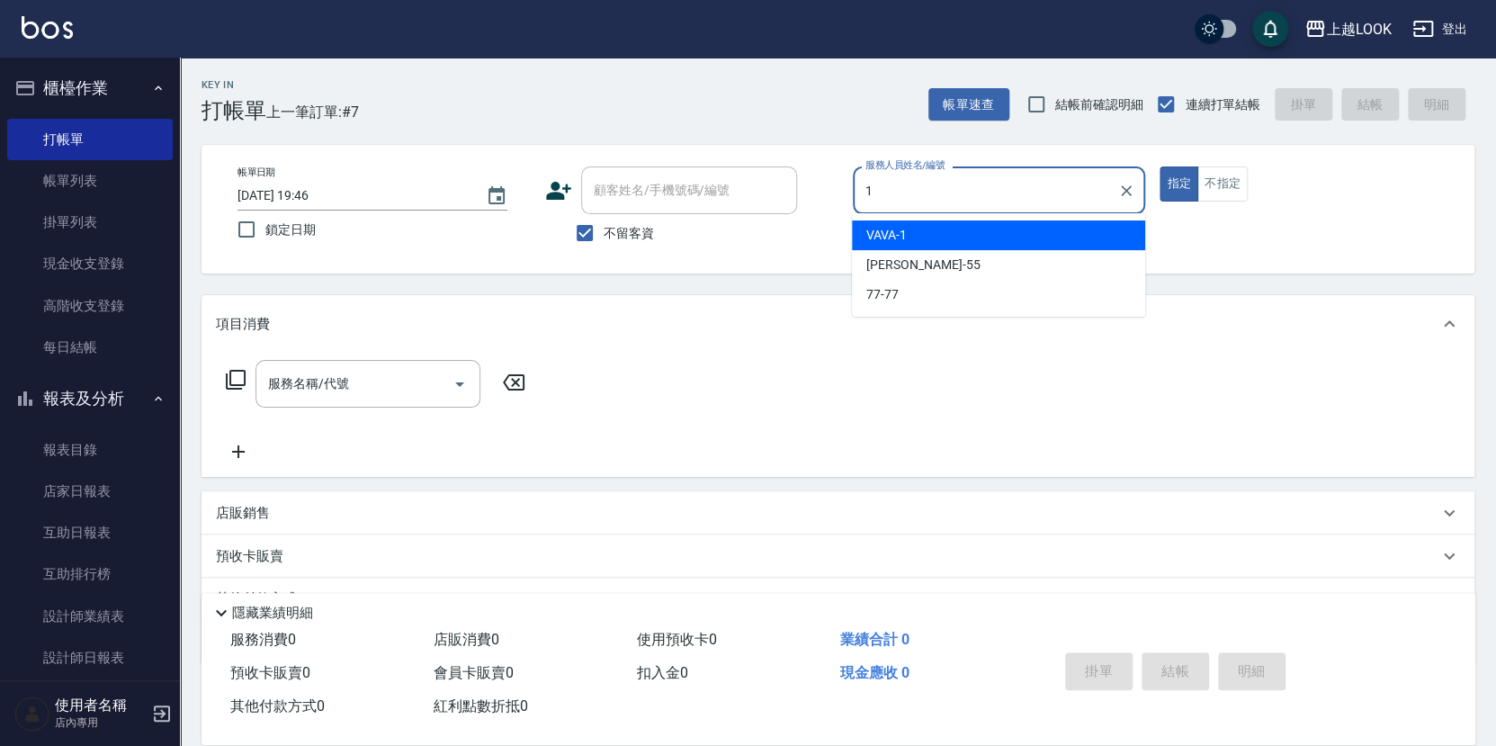
type input "VAVA-1"
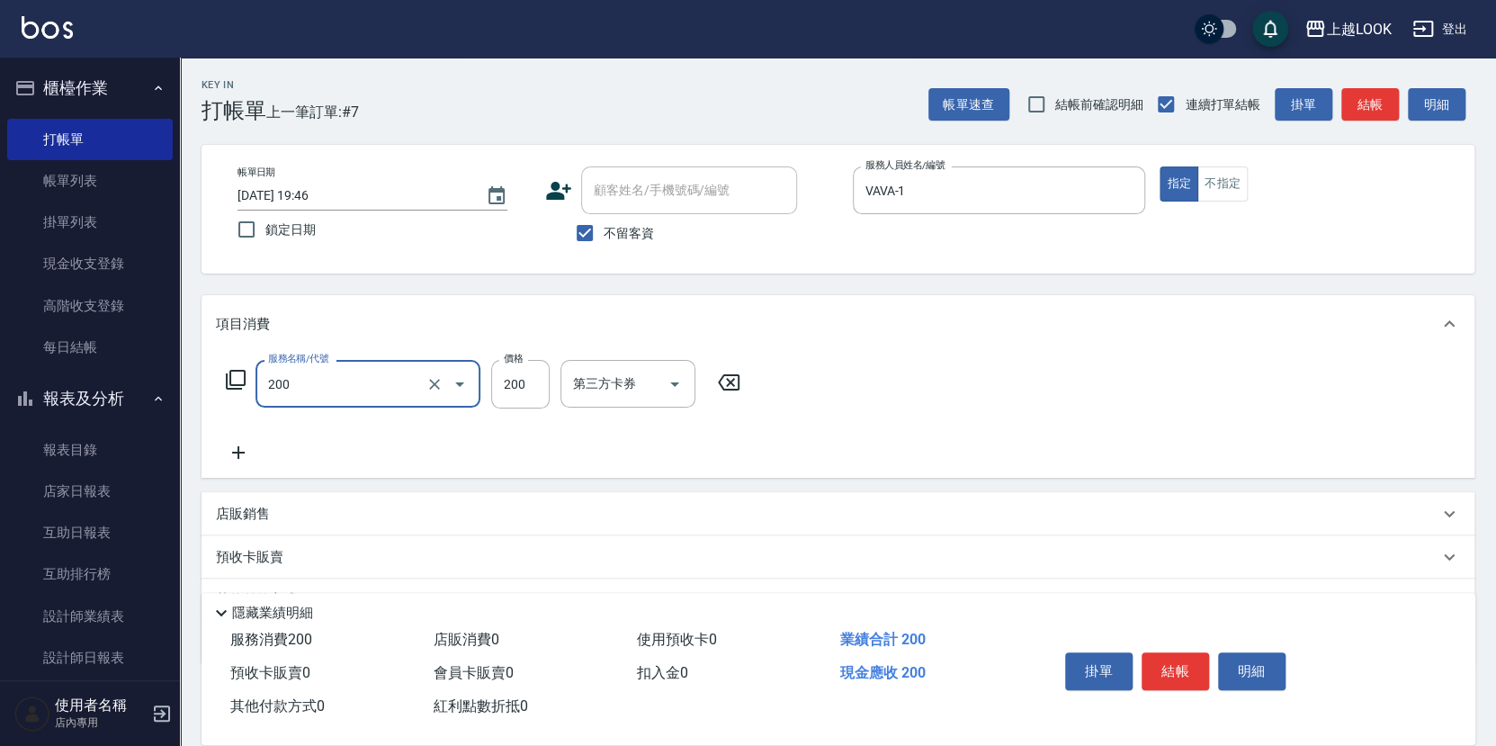
type input "剪髮(200)"
type input "300"
click at [1192, 667] on button "結帳" at bounding box center [1174, 671] width 67 height 38
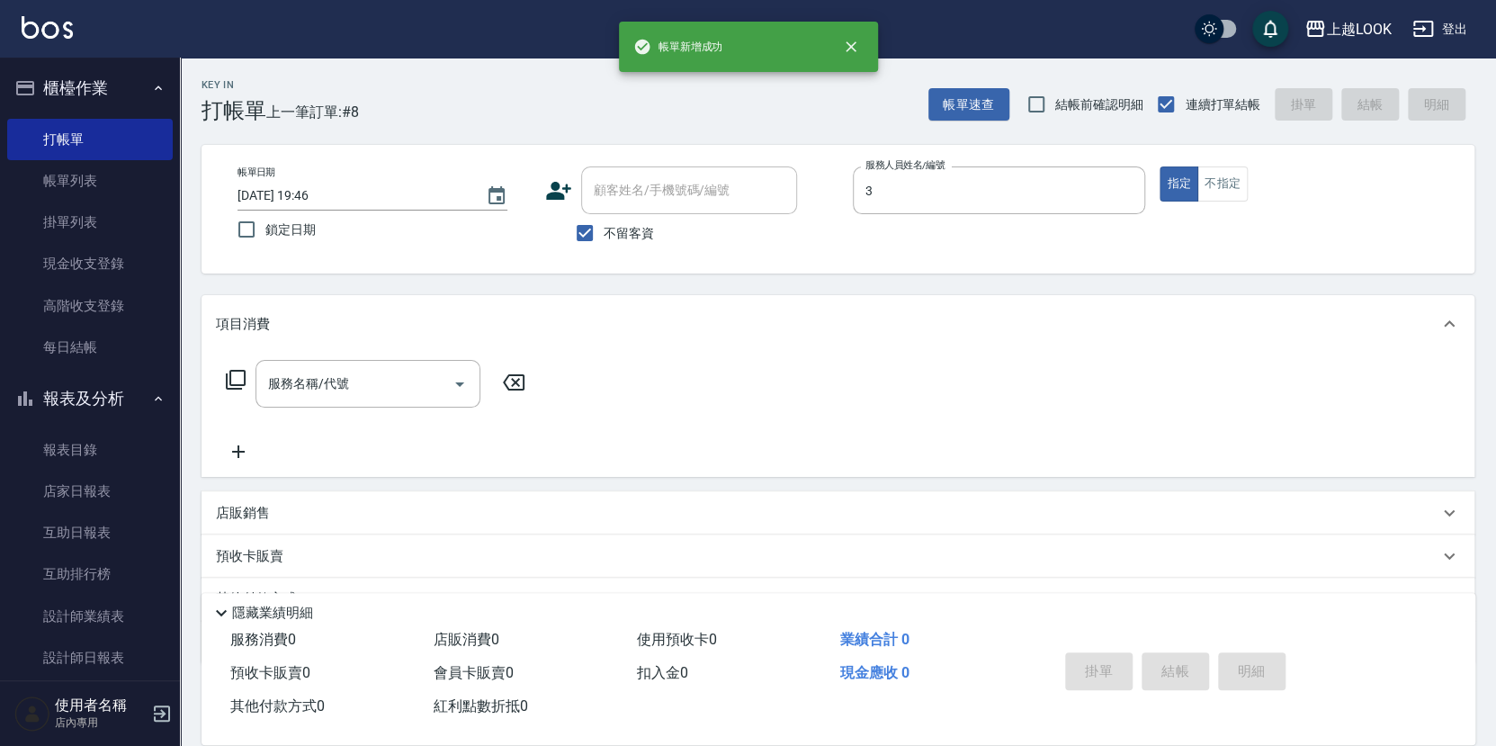
type input "[PERSON_NAME]-3"
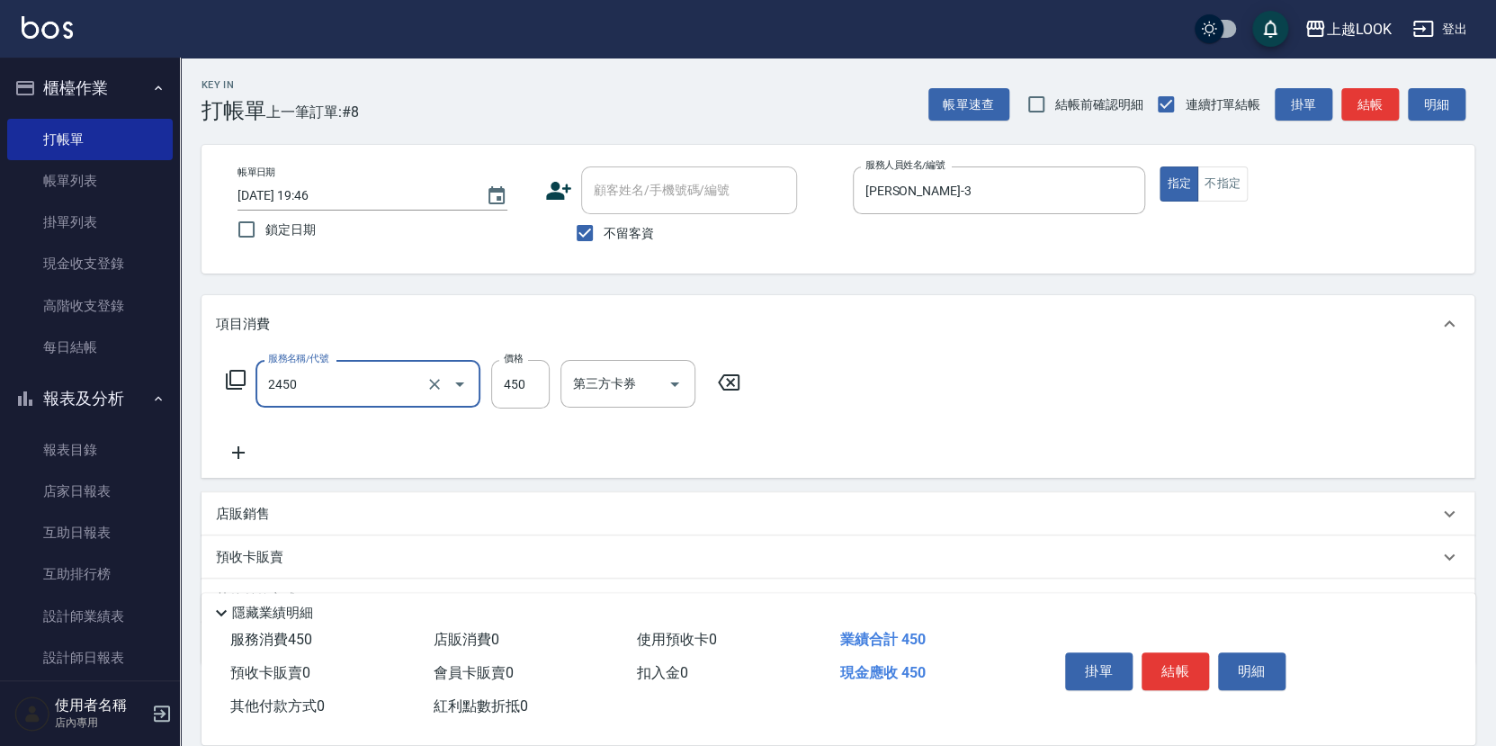
type input "C剪髮套餐(2450)"
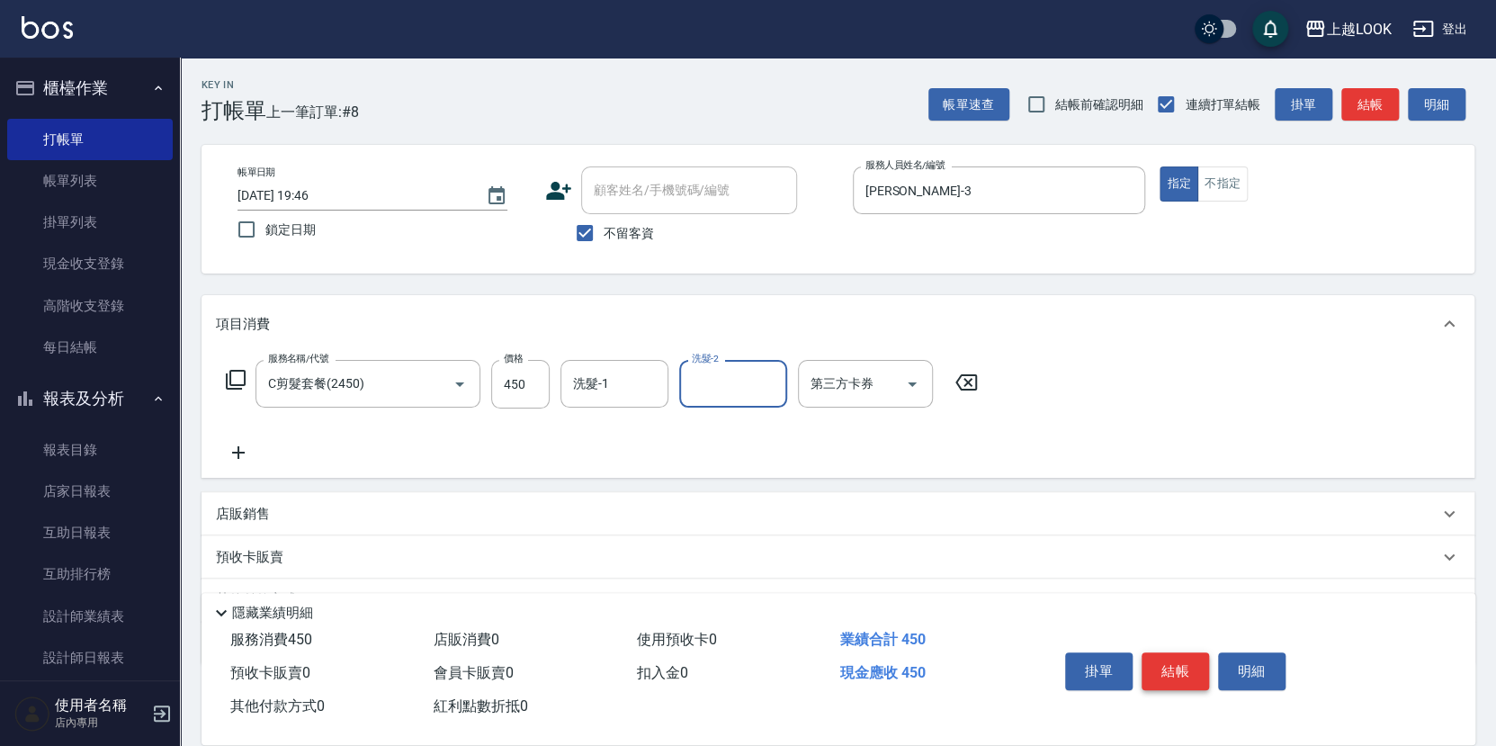
click at [1167, 667] on button "結帳" at bounding box center [1174, 671] width 67 height 38
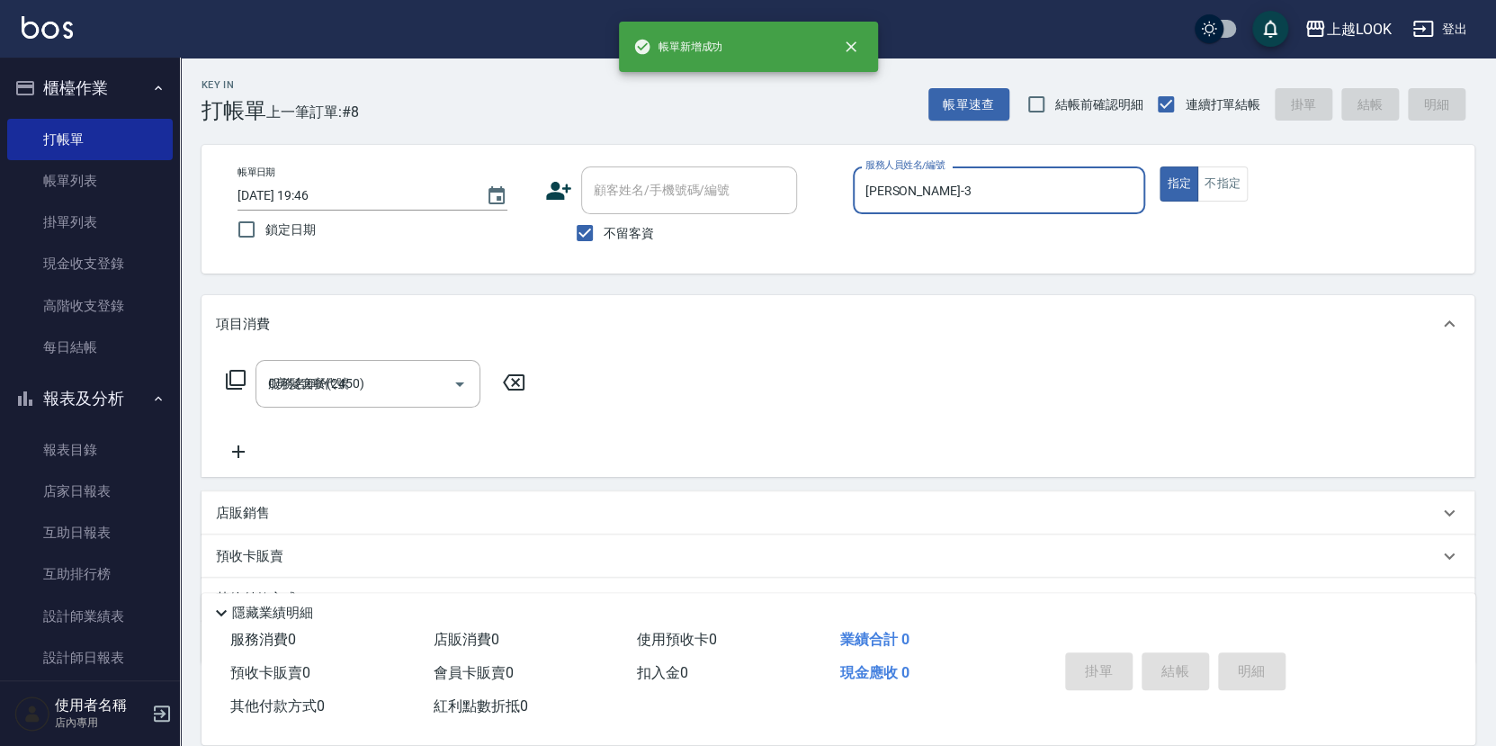
type input "[DATE] 19:47"
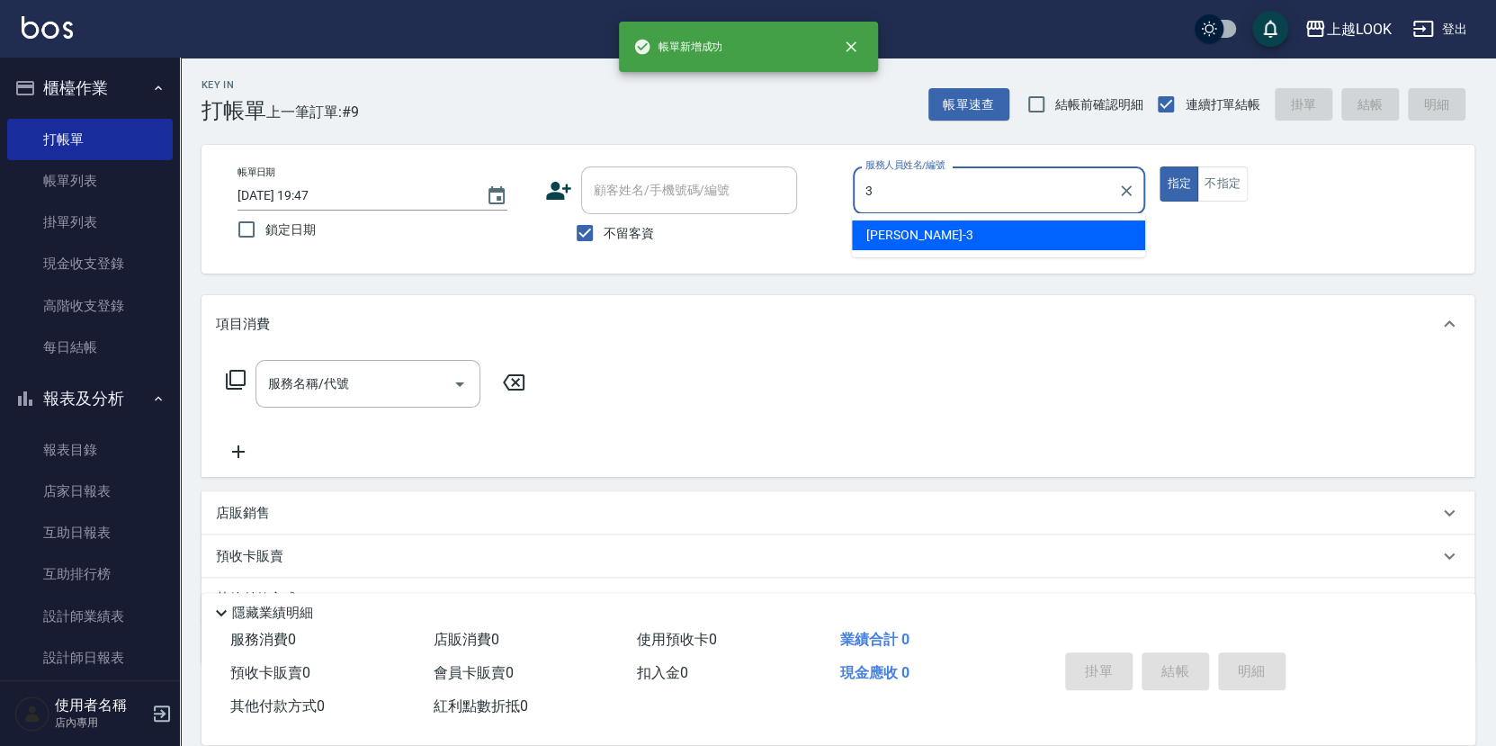
type input "[PERSON_NAME]-3"
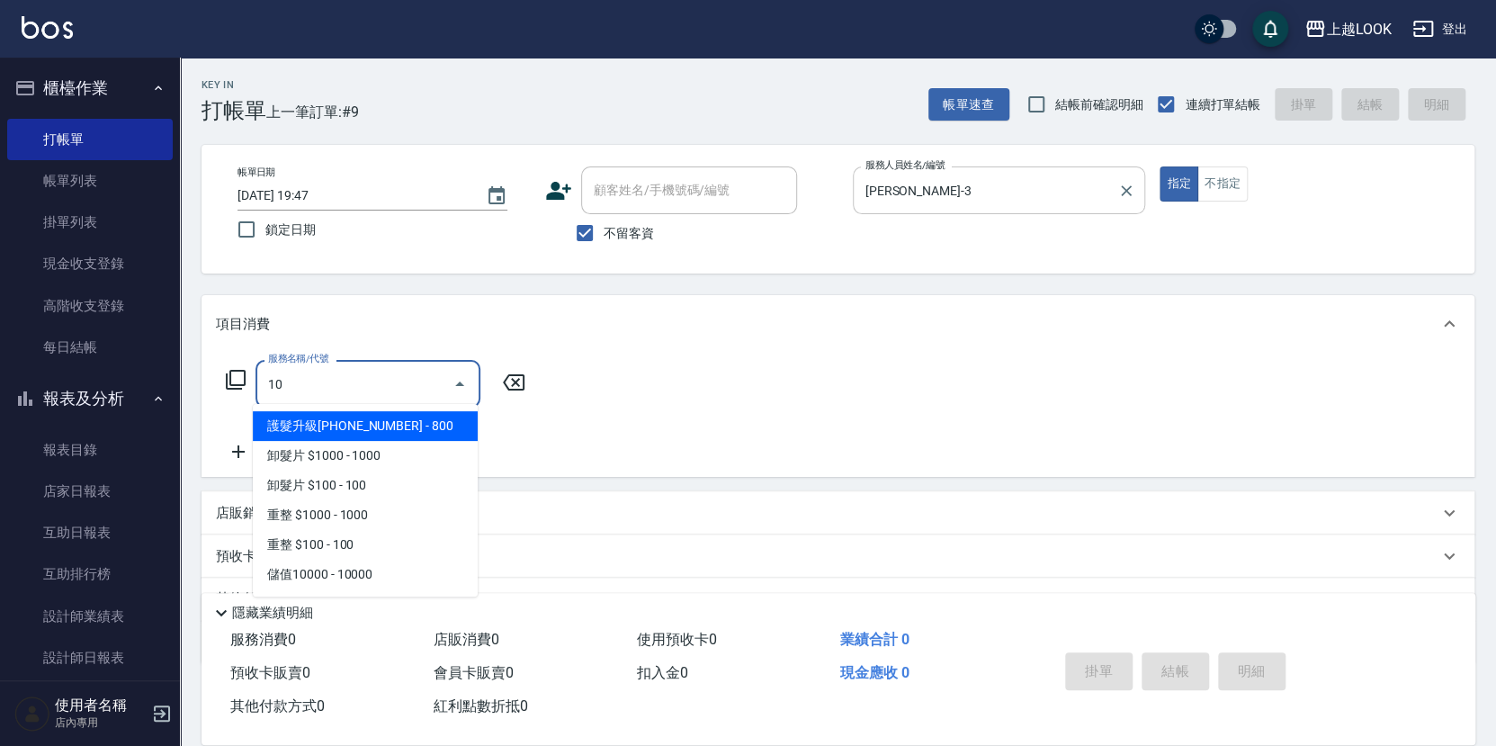
type input "1"
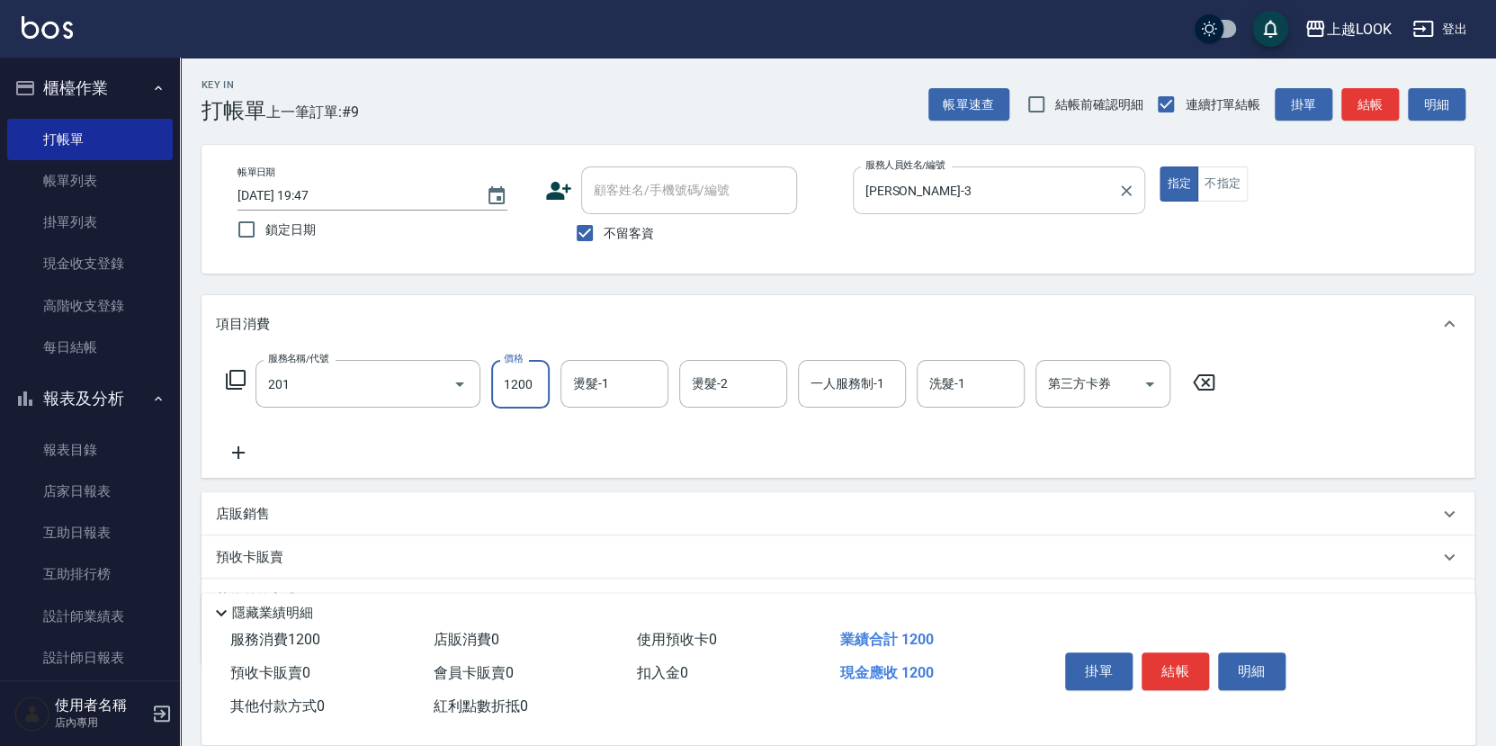
type input "一般燙(改金額)(201)"
type input "1799"
click at [1182, 672] on button "結帳" at bounding box center [1174, 671] width 67 height 38
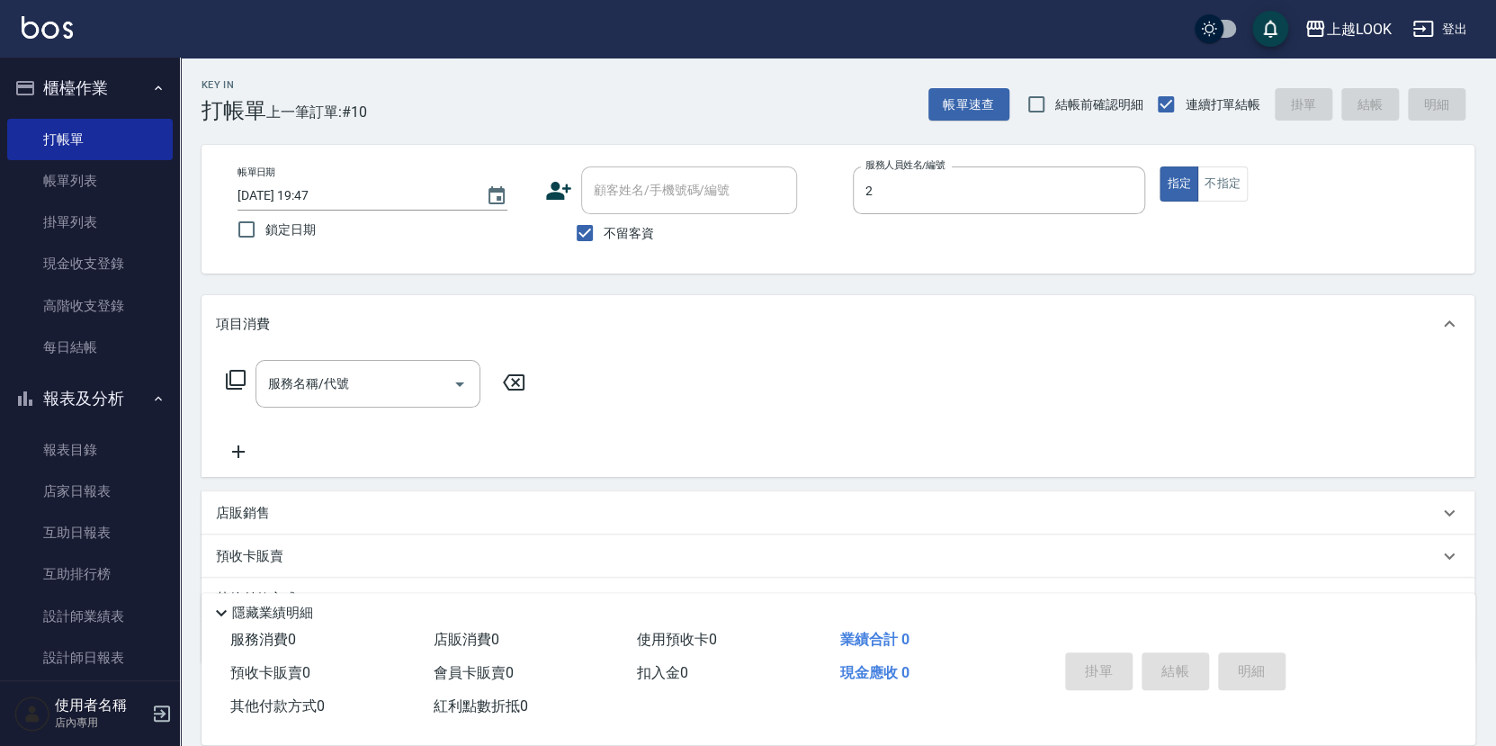
type input "[PERSON_NAME]-2"
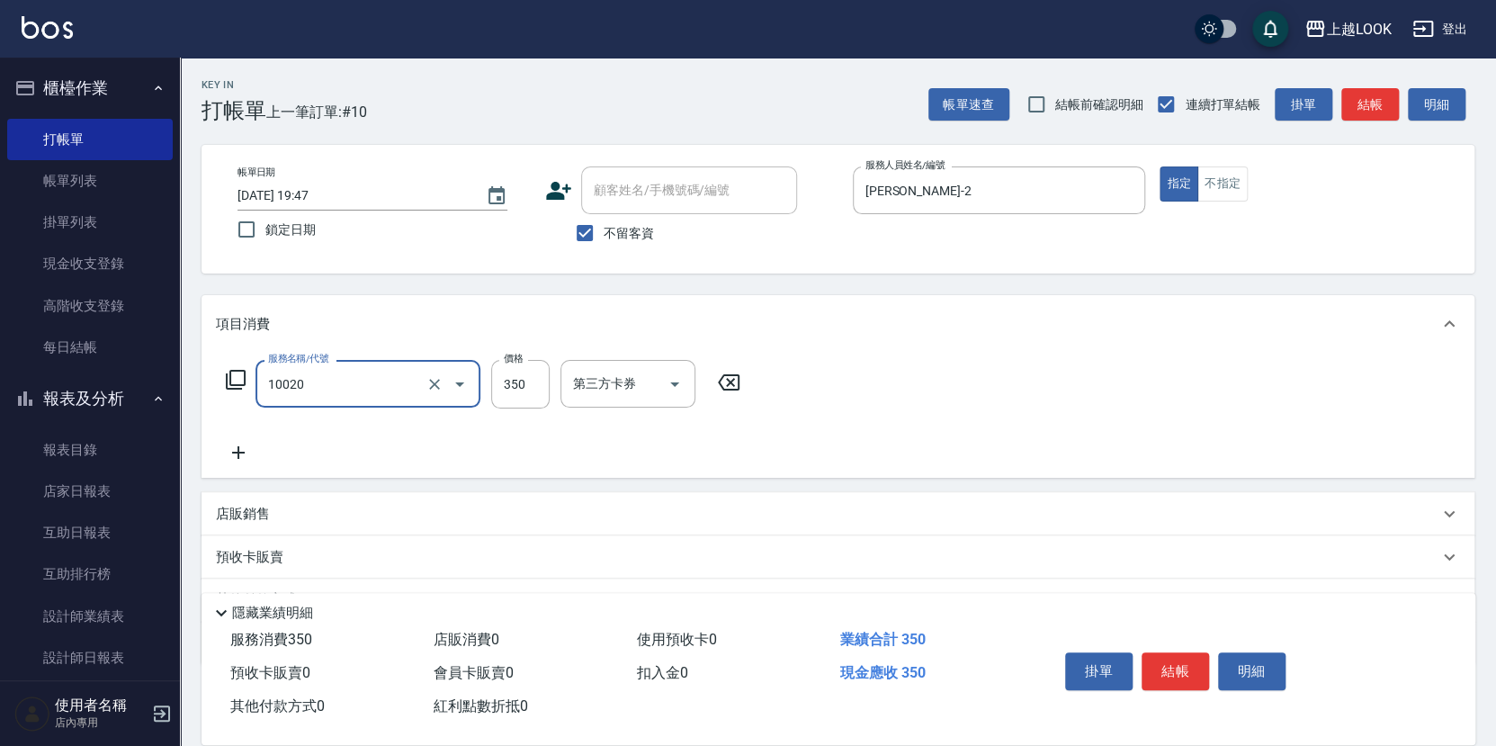
type input "淨化350洗(10020)"
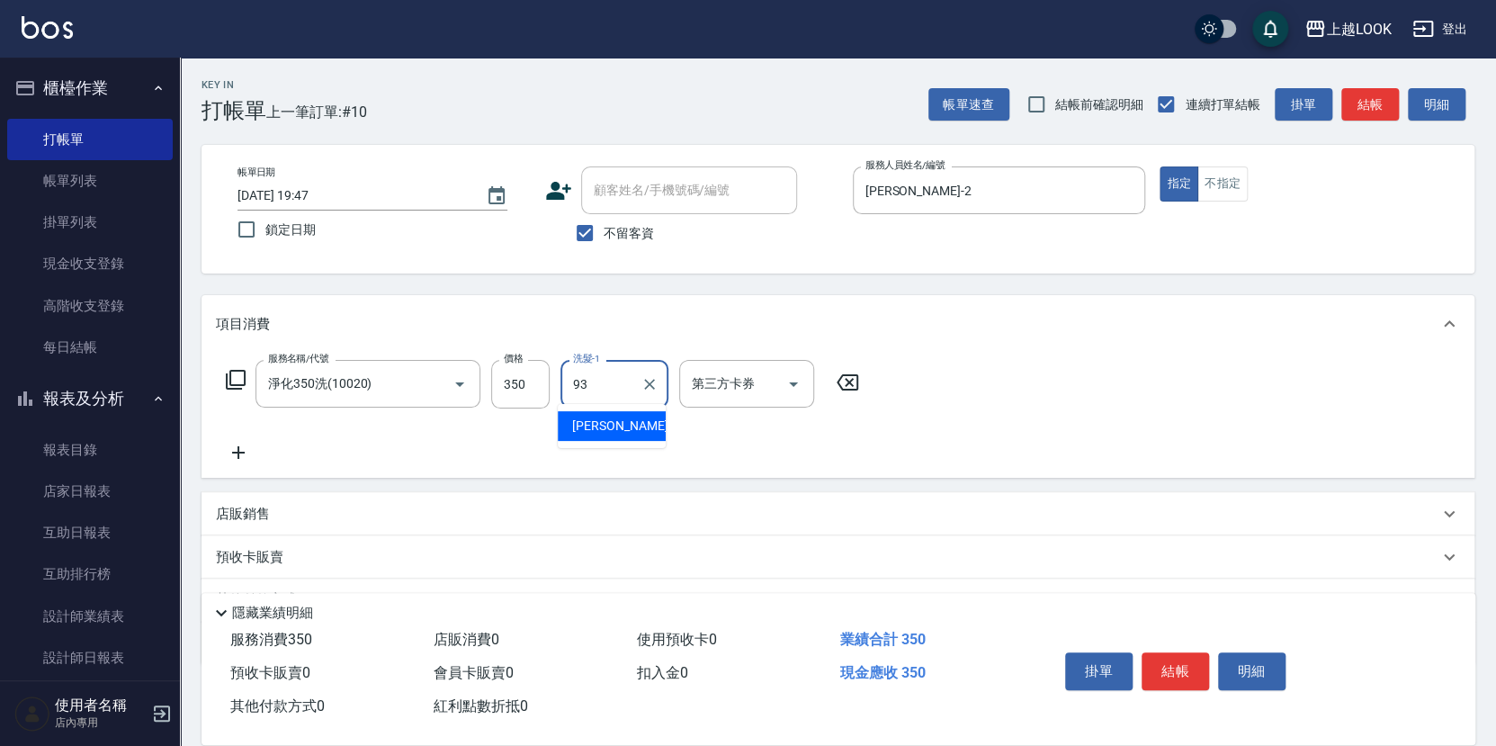
type input "[PERSON_NAME]-93"
click at [1164, 671] on button "結帳" at bounding box center [1174, 671] width 67 height 38
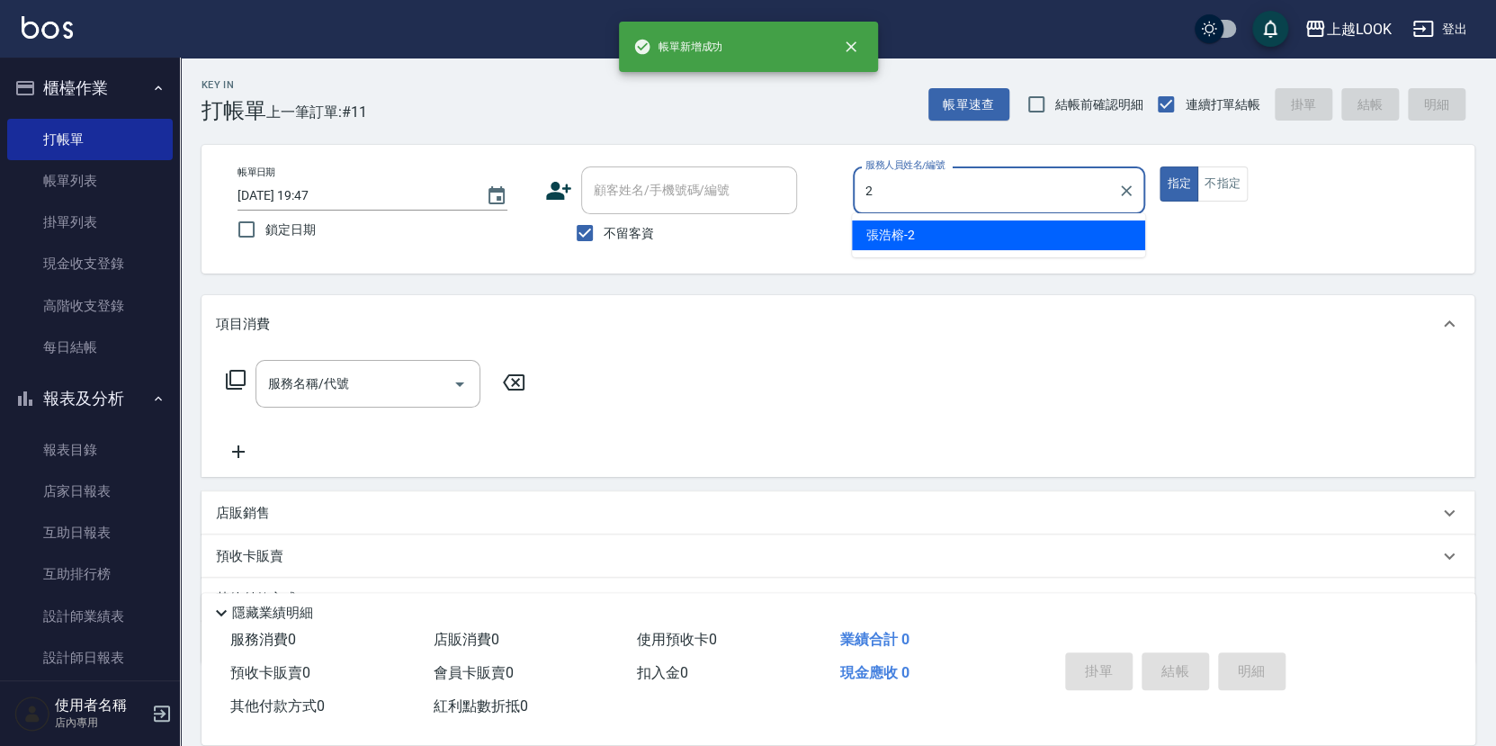
type input "[PERSON_NAME]-2"
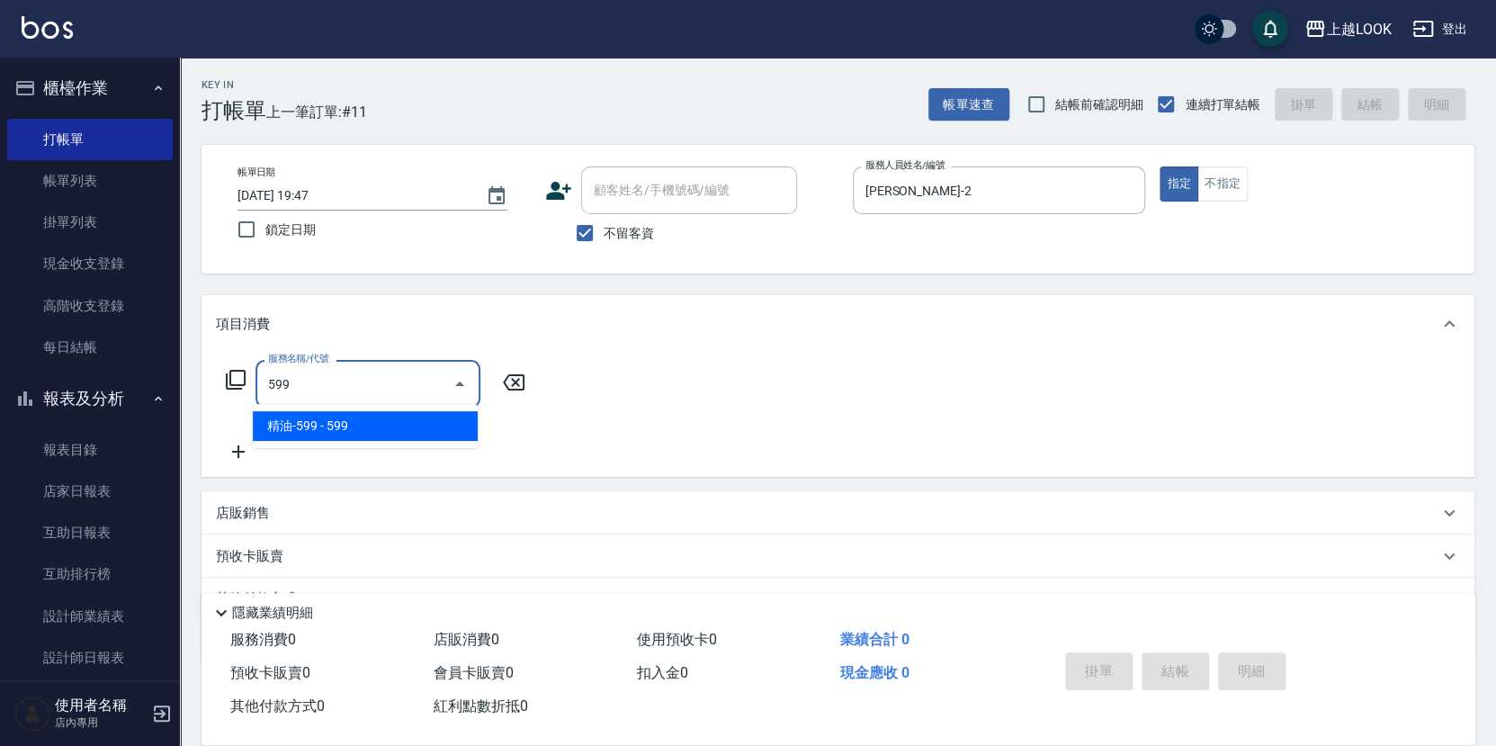
type input "精油-599(0599)"
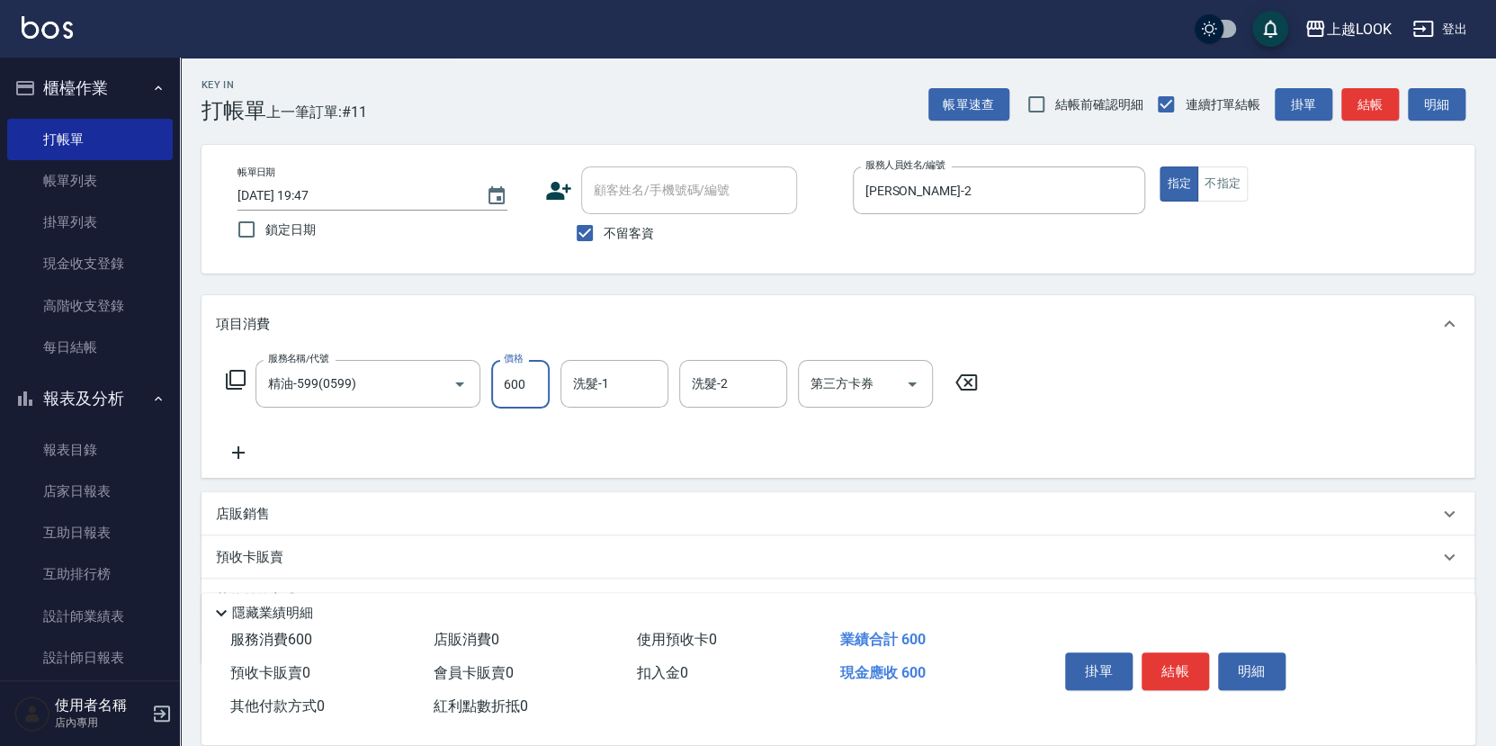
type input "600"
type input "[PERSON_NAME]-93"
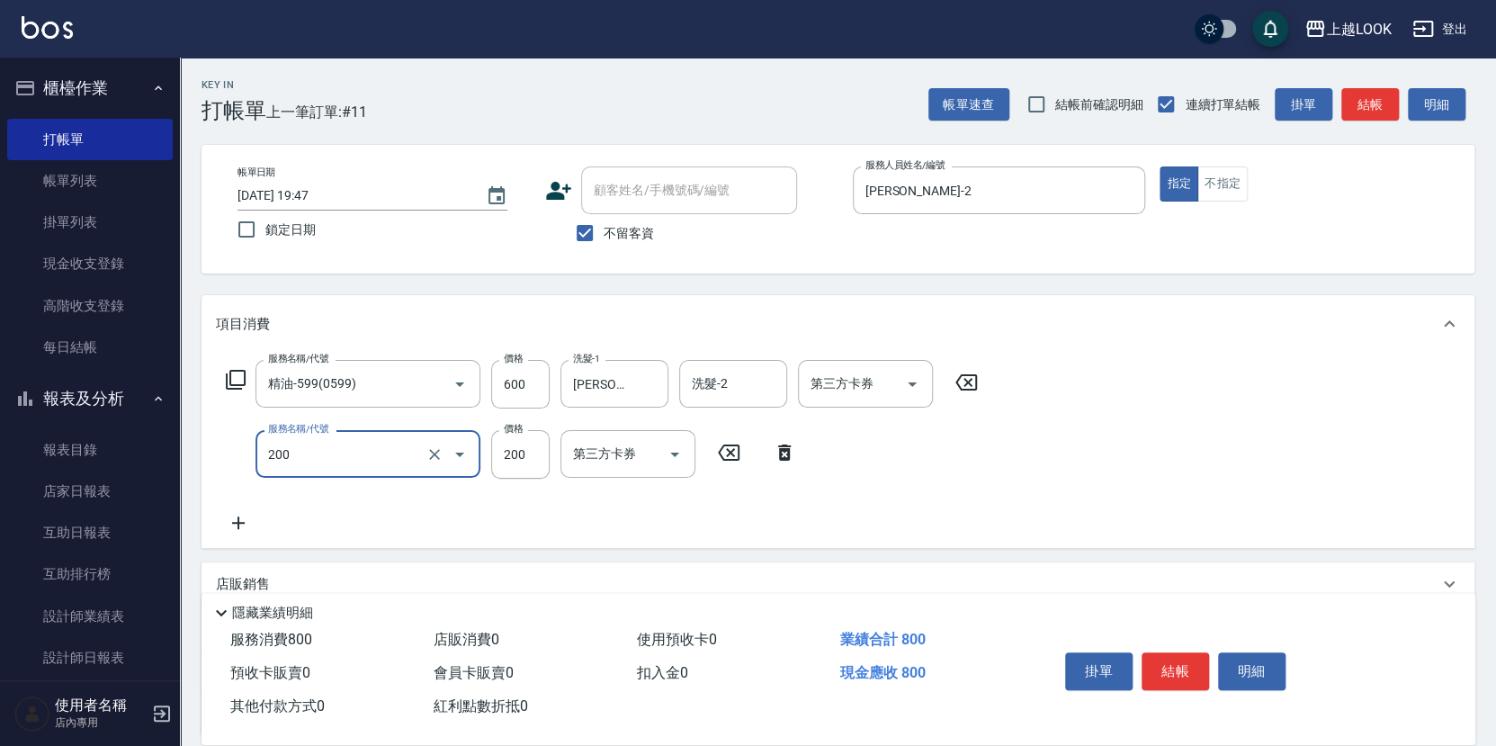
type input "剪髮(200)"
type input "300"
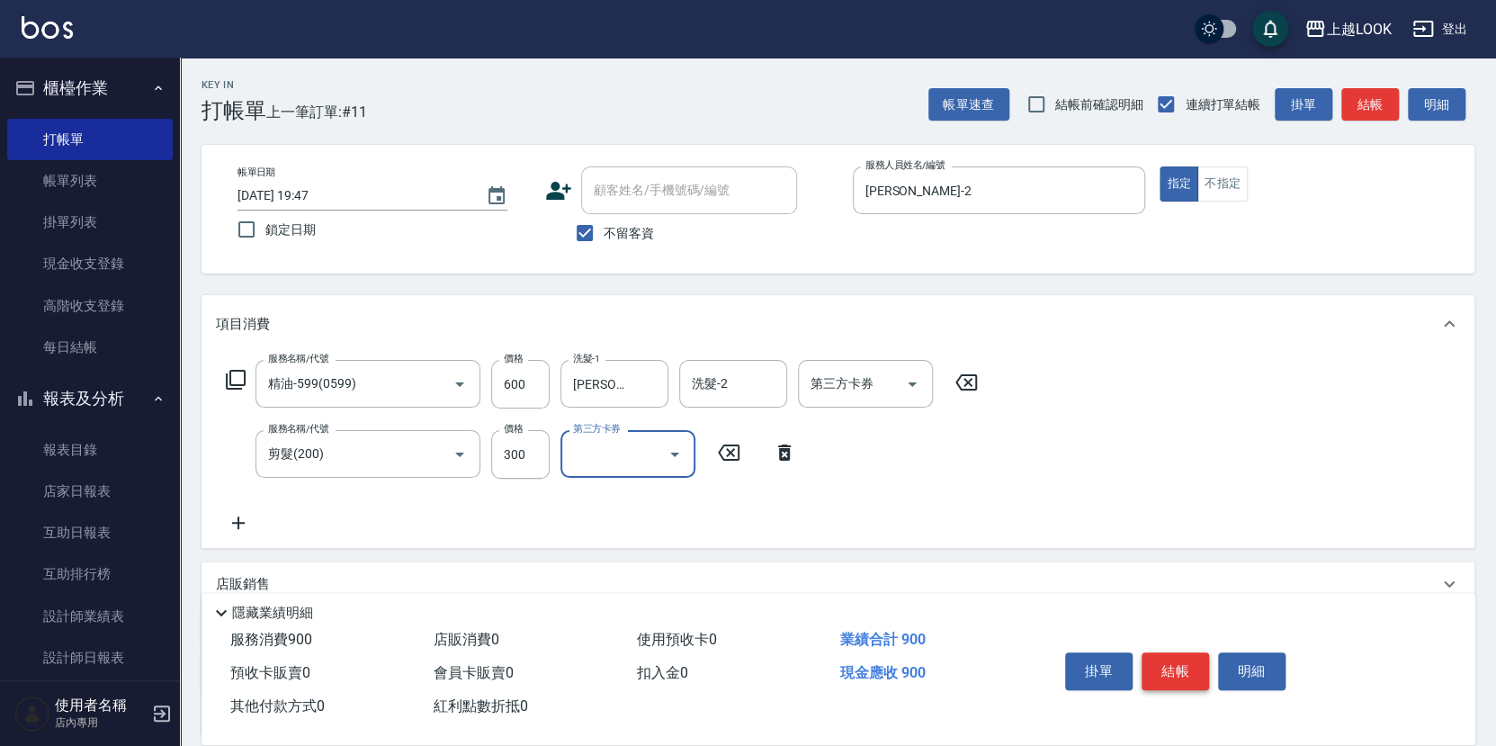
click at [1160, 670] on button "結帳" at bounding box center [1174, 671] width 67 height 38
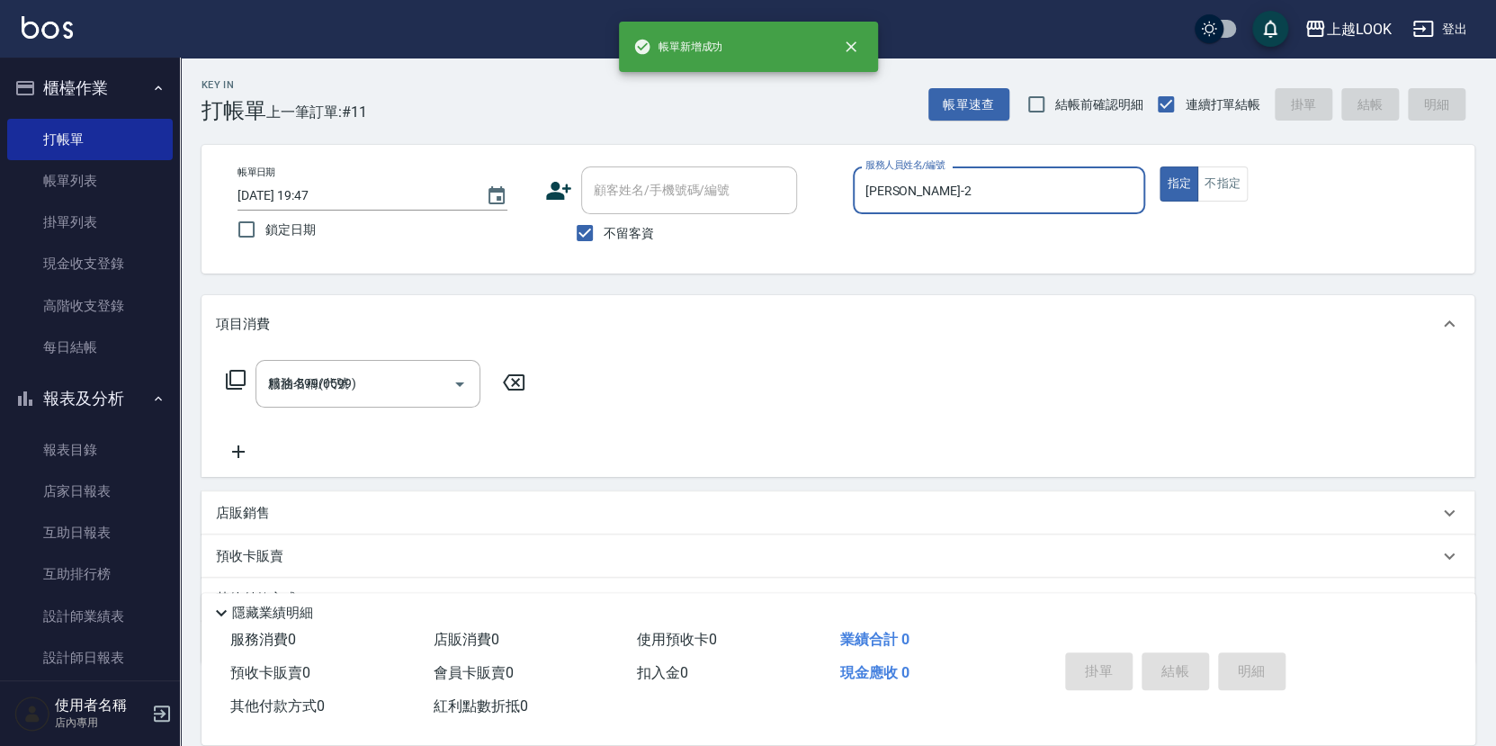
type input "[DATE] 19:48"
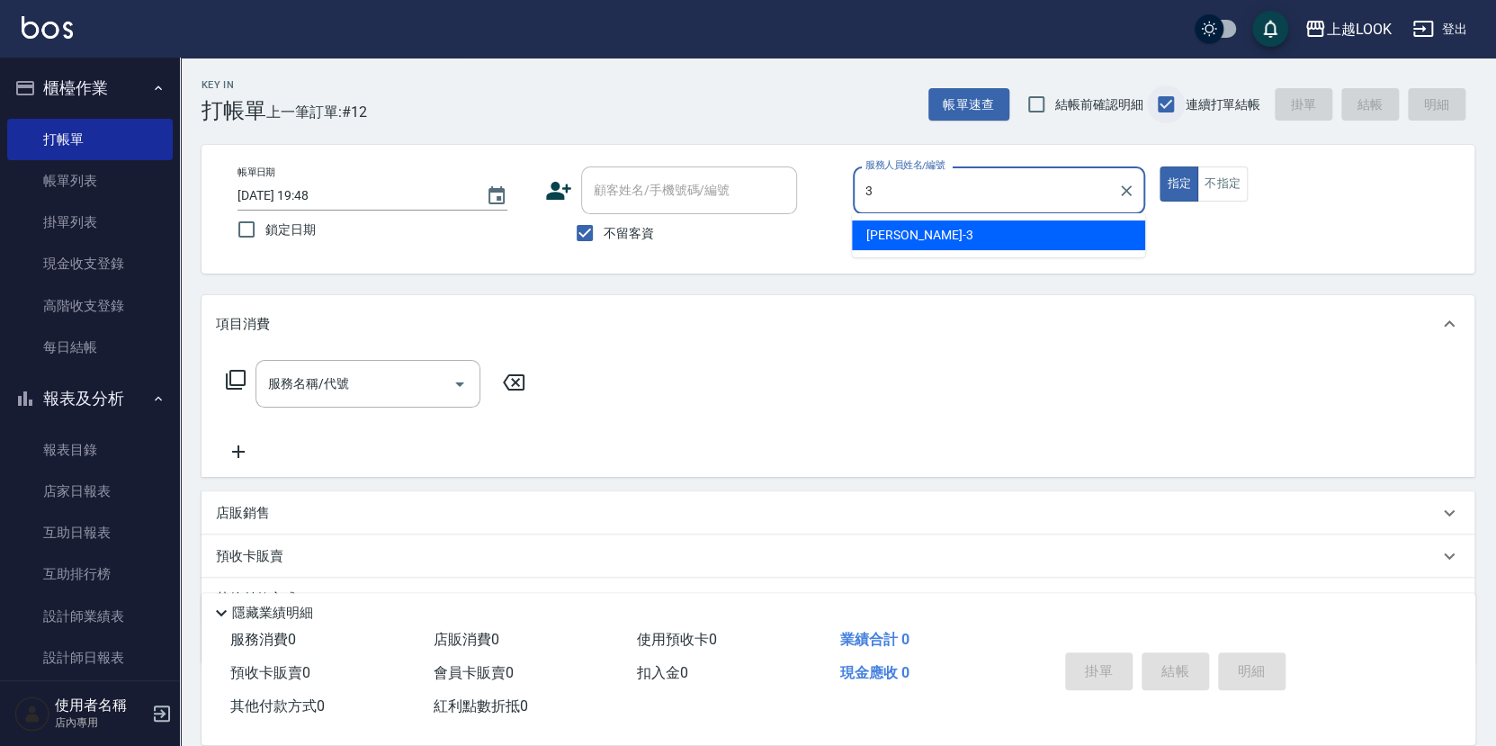
type input "[PERSON_NAME]-3"
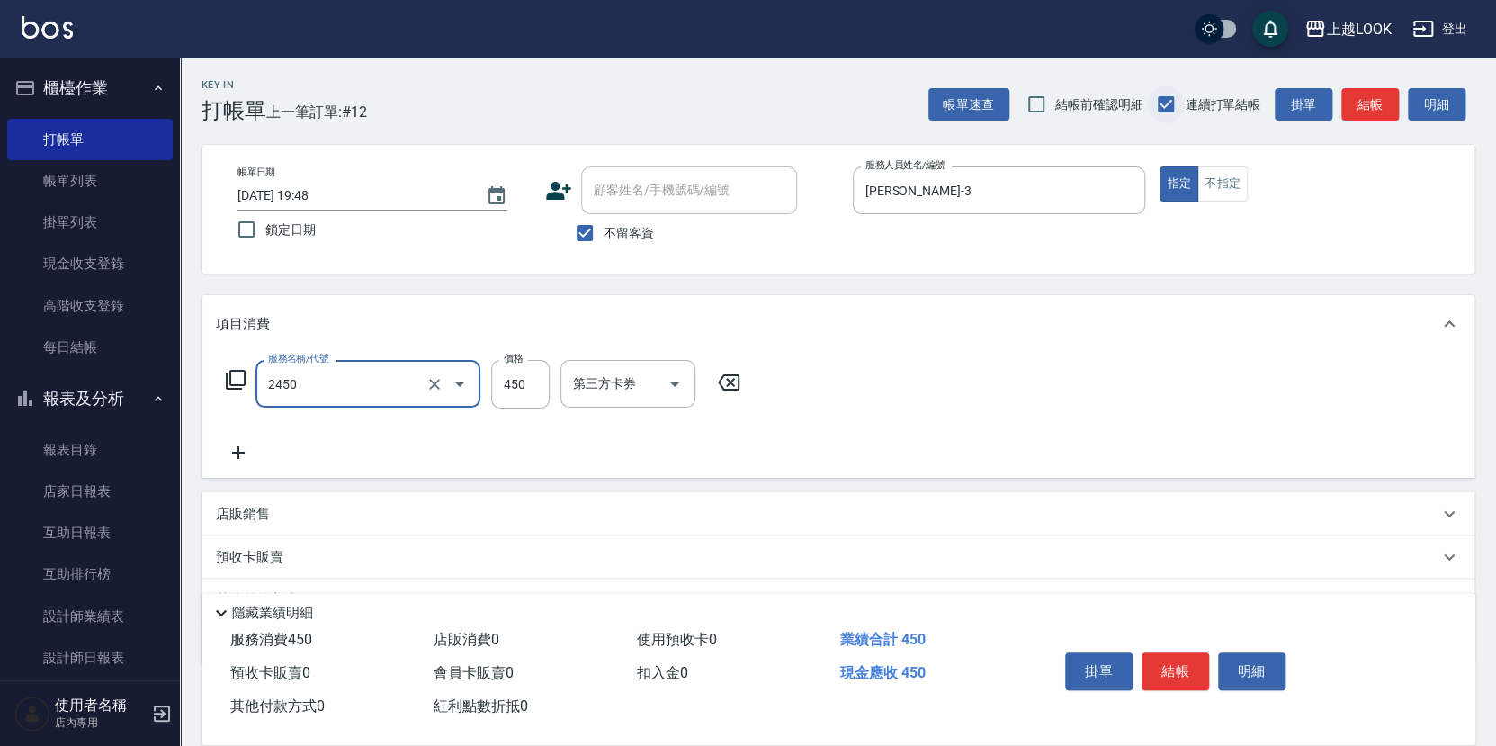
type input "C剪髮套餐(2450)"
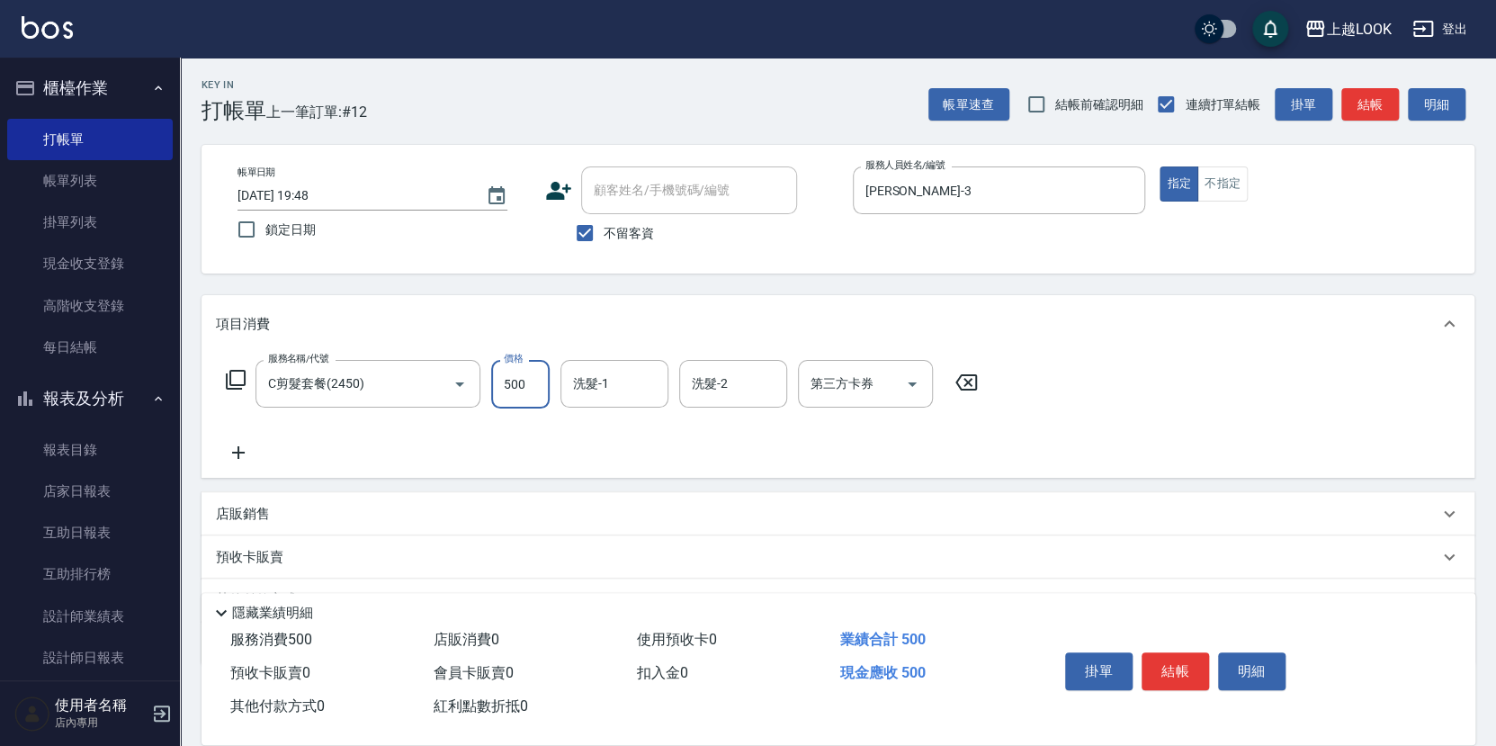
type input "500"
type input "[PERSON_NAME]-93"
click at [911, 378] on icon "Open" at bounding box center [912, 384] width 22 height 22
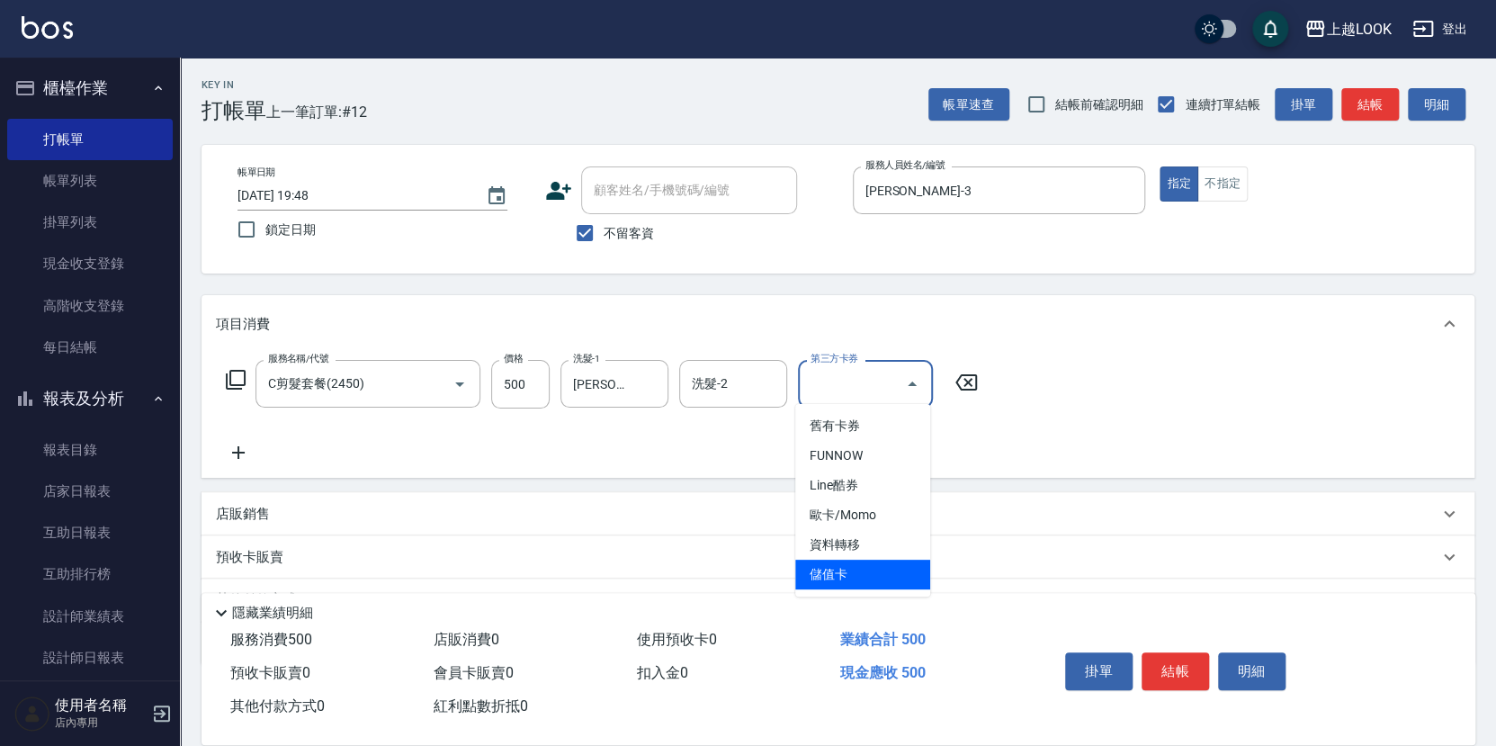
click at [809, 565] on span "儲值卡" at bounding box center [862, 574] width 135 height 30
type input "儲值卡"
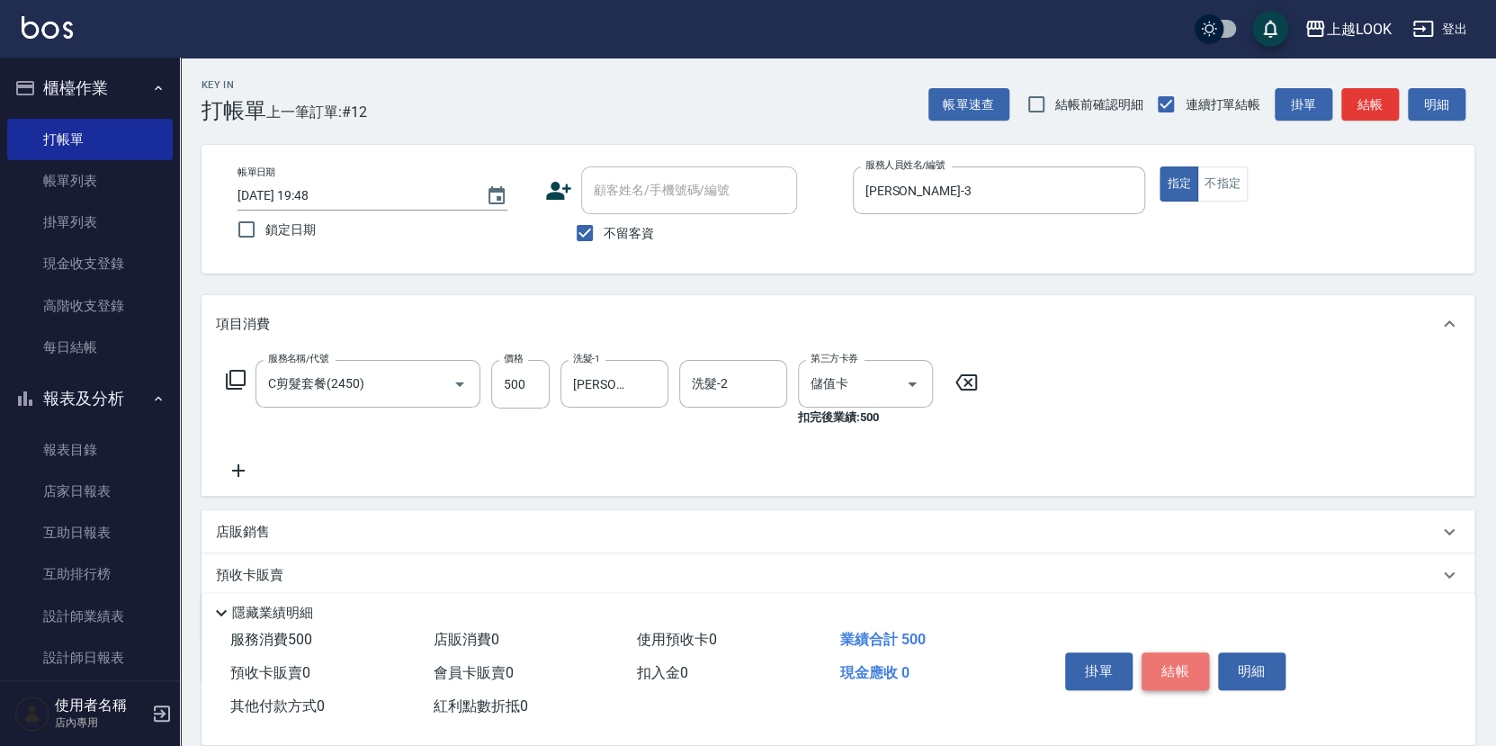
click at [1161, 668] on button "結帳" at bounding box center [1174, 671] width 67 height 38
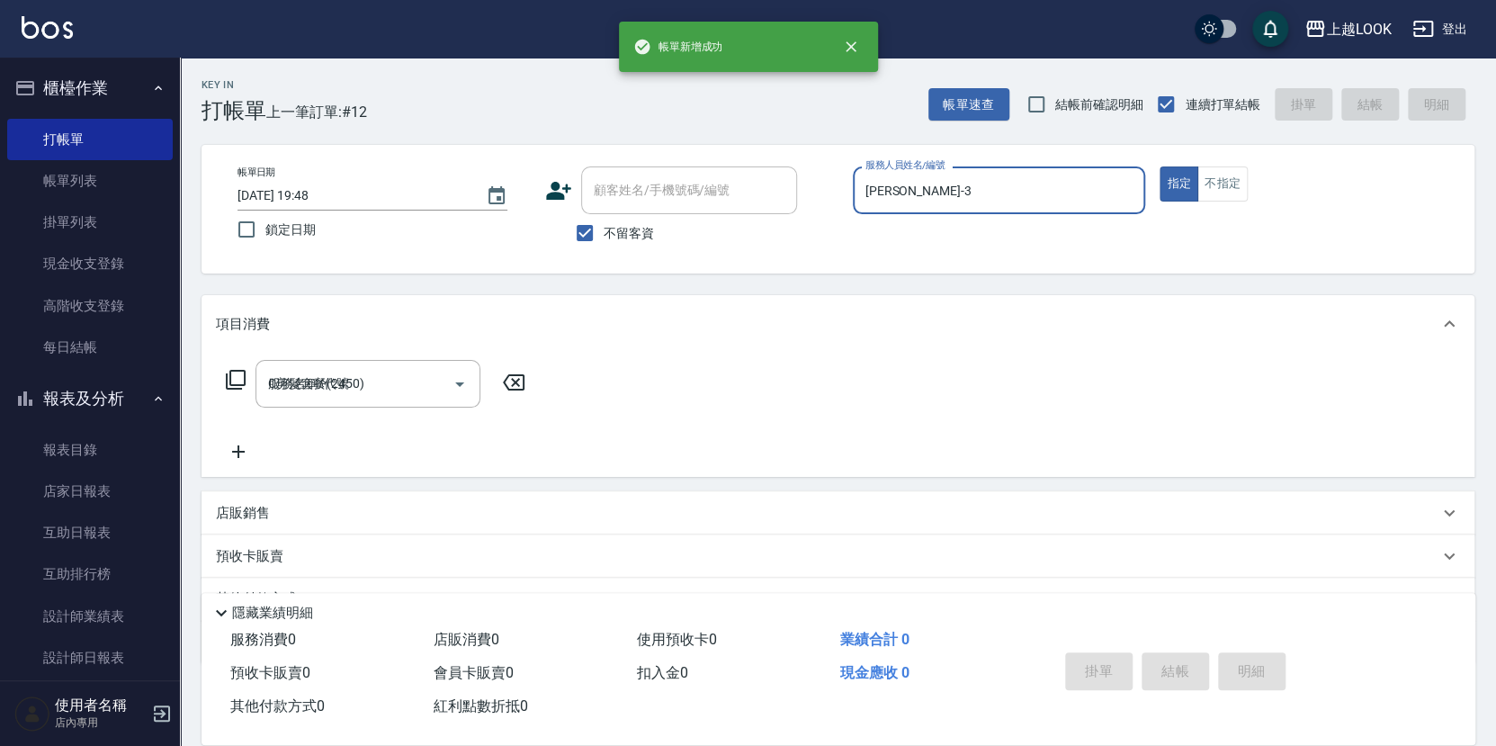
type input "[DATE] 19:49"
